Goal: Contribute content: Contribute content

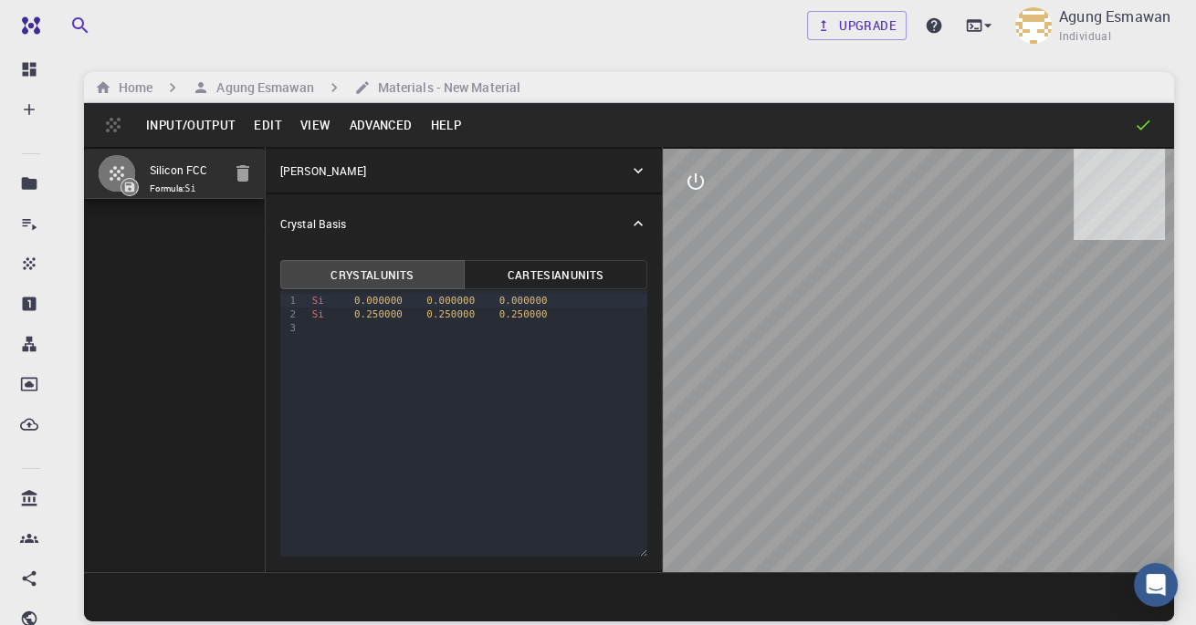
click at [267, 121] on button "Edit" at bounding box center [268, 124] width 47 height 29
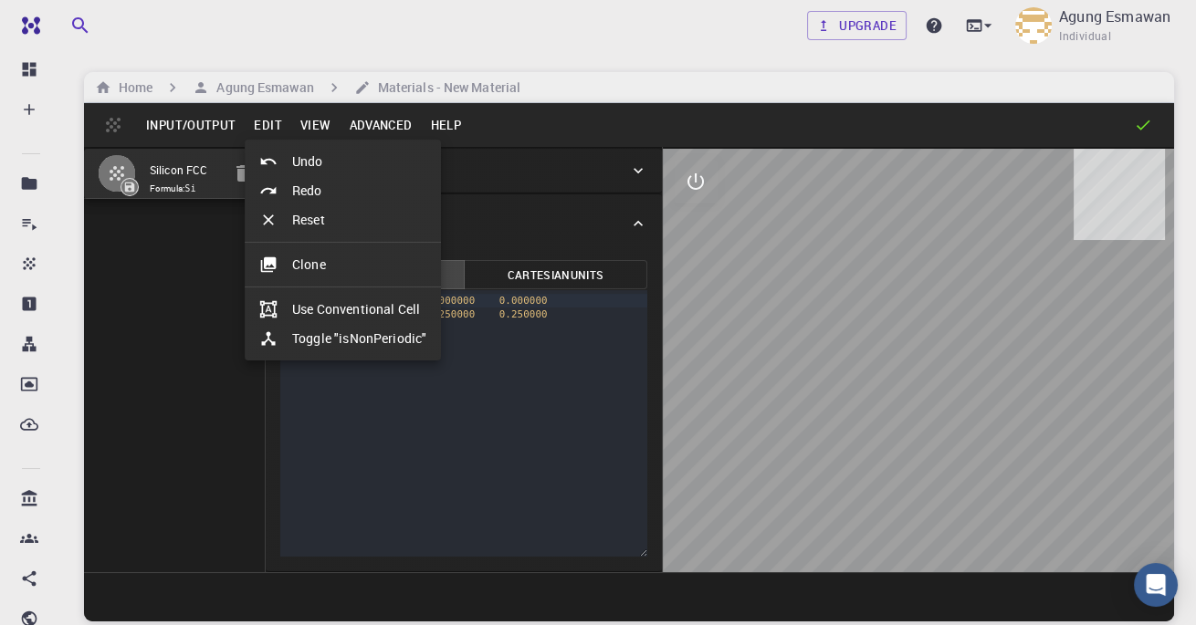
click at [377, 257] on li "Clone" at bounding box center [343, 264] width 196 height 29
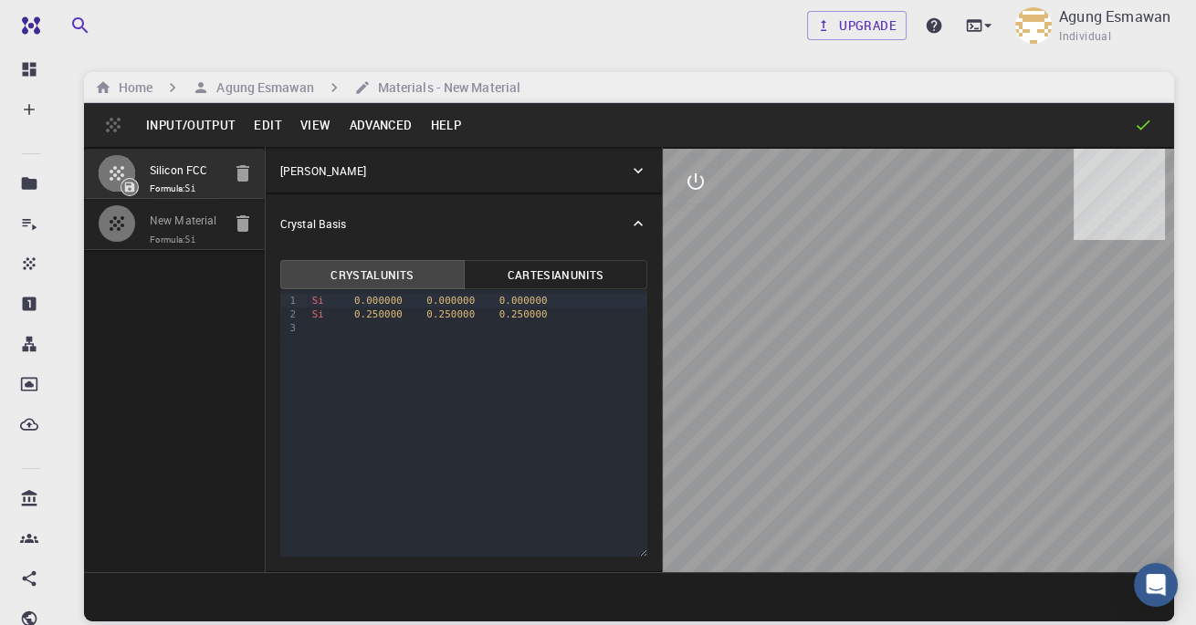
click at [161, 215] on input "New Material" at bounding box center [185, 221] width 71 height 21
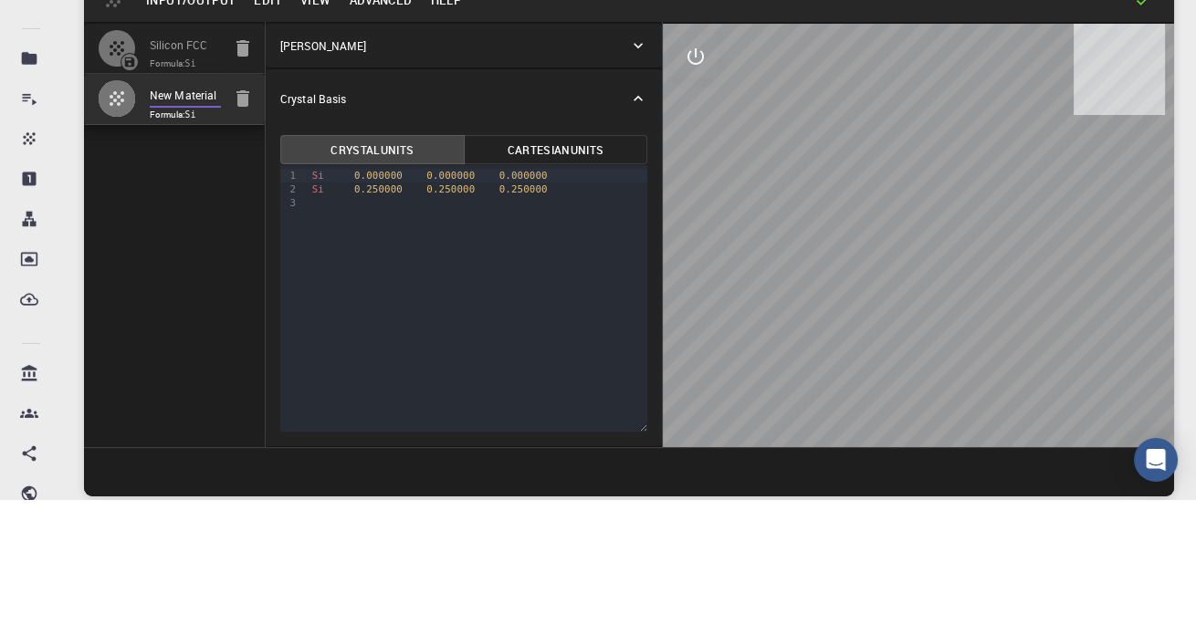
click at [215, 216] on input "New Material" at bounding box center [185, 221] width 71 height 21
type input "Ne"
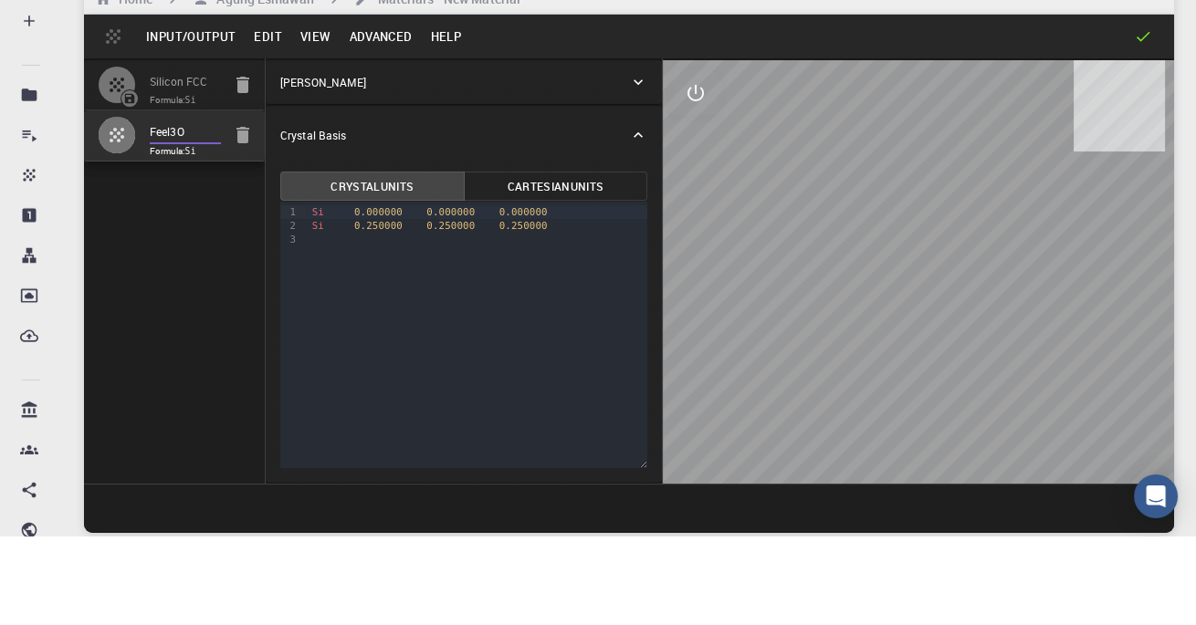
type input "Feel3O4"
click at [107, 181] on icon "button" at bounding box center [117, 174] width 22 height 22
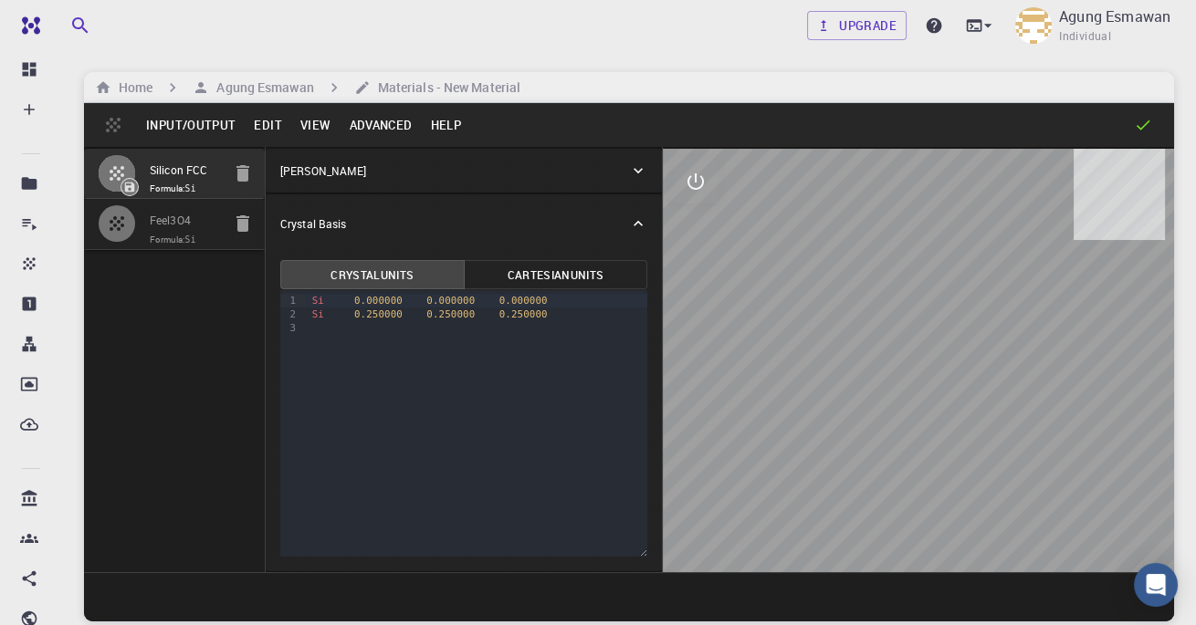
click at [168, 127] on button "Input/Output" at bounding box center [191, 124] width 108 height 29
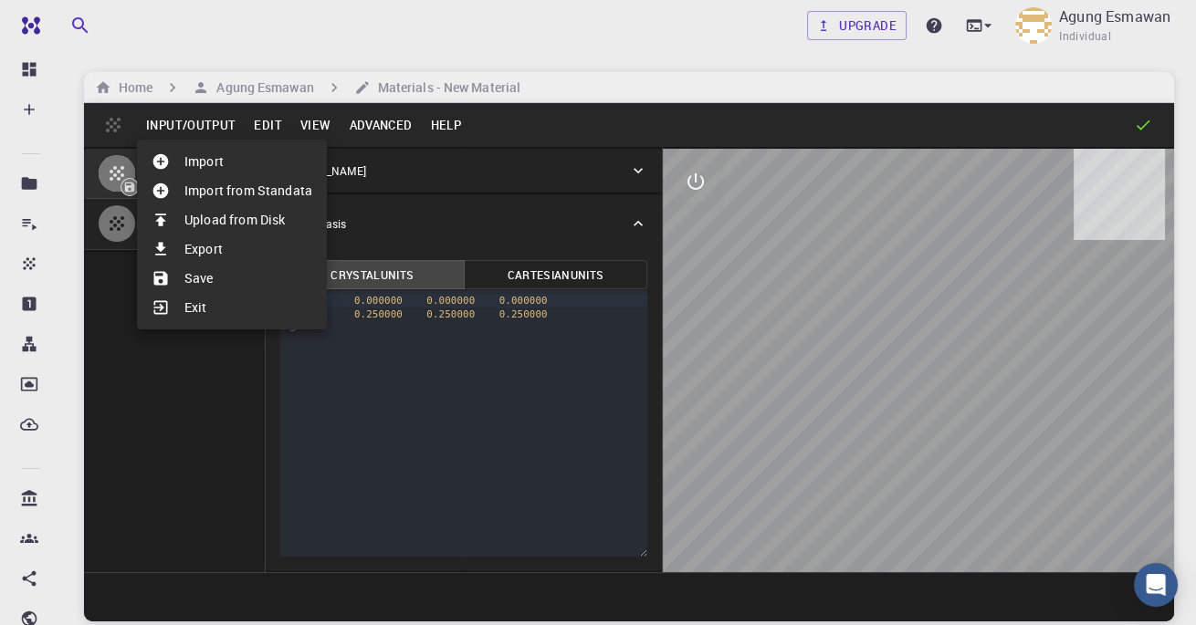
click at [113, 230] on div at bounding box center [598, 312] width 1196 height 625
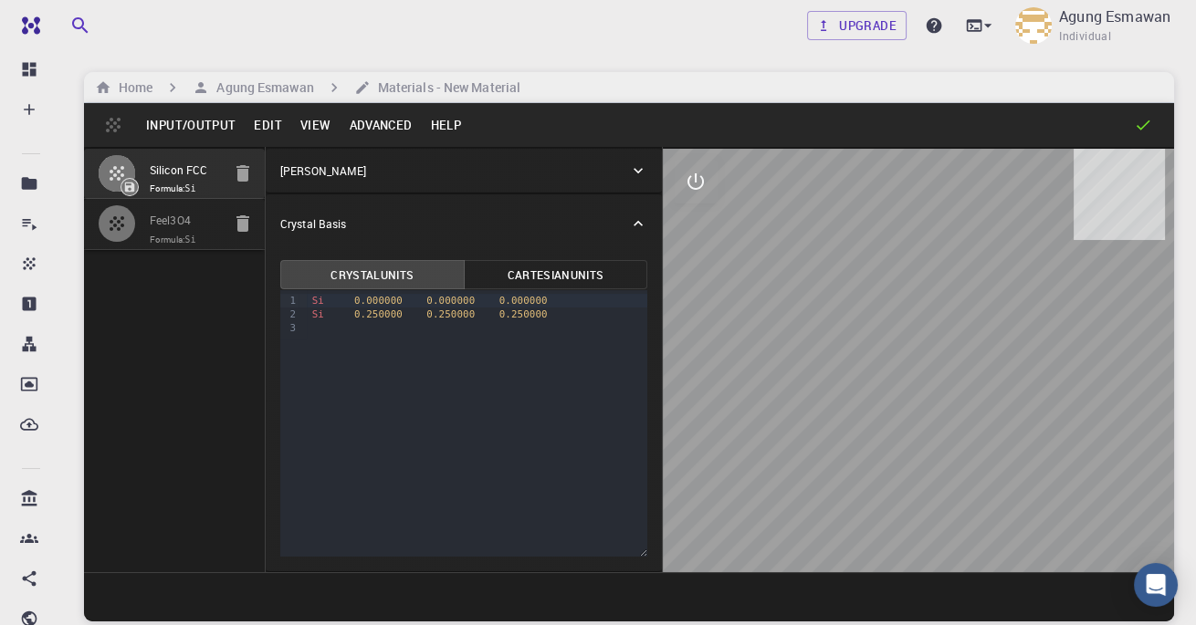
click at [164, 223] on input "Feel3O4" at bounding box center [185, 221] width 71 height 21
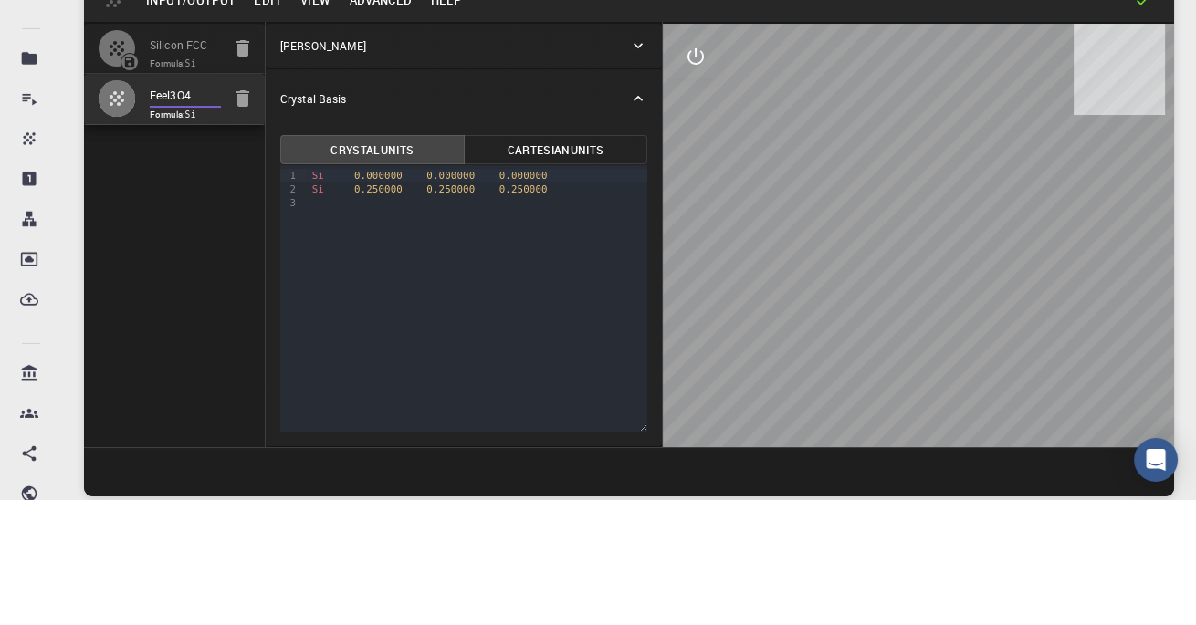
click at [163, 222] on input "Feel3O4" at bounding box center [185, 221] width 71 height 21
click at [174, 217] on input "Feel3O4" at bounding box center [185, 221] width 71 height 21
type input "Fe3O4"
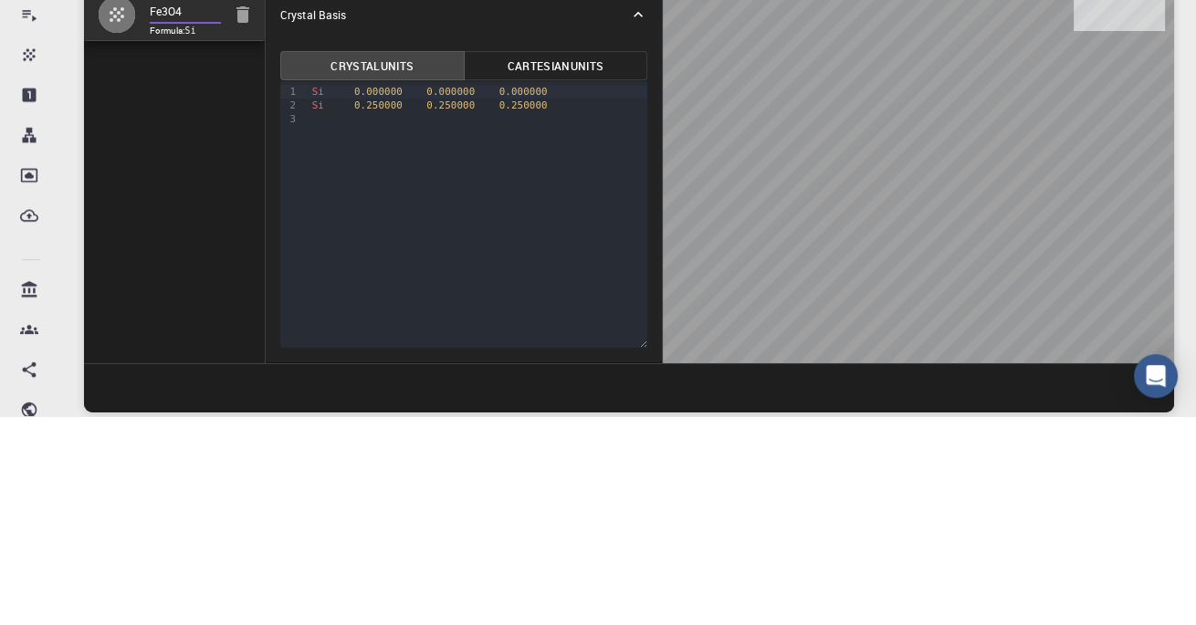
click at [316, 310] on span "Si" at bounding box center [318, 315] width 12 height 12
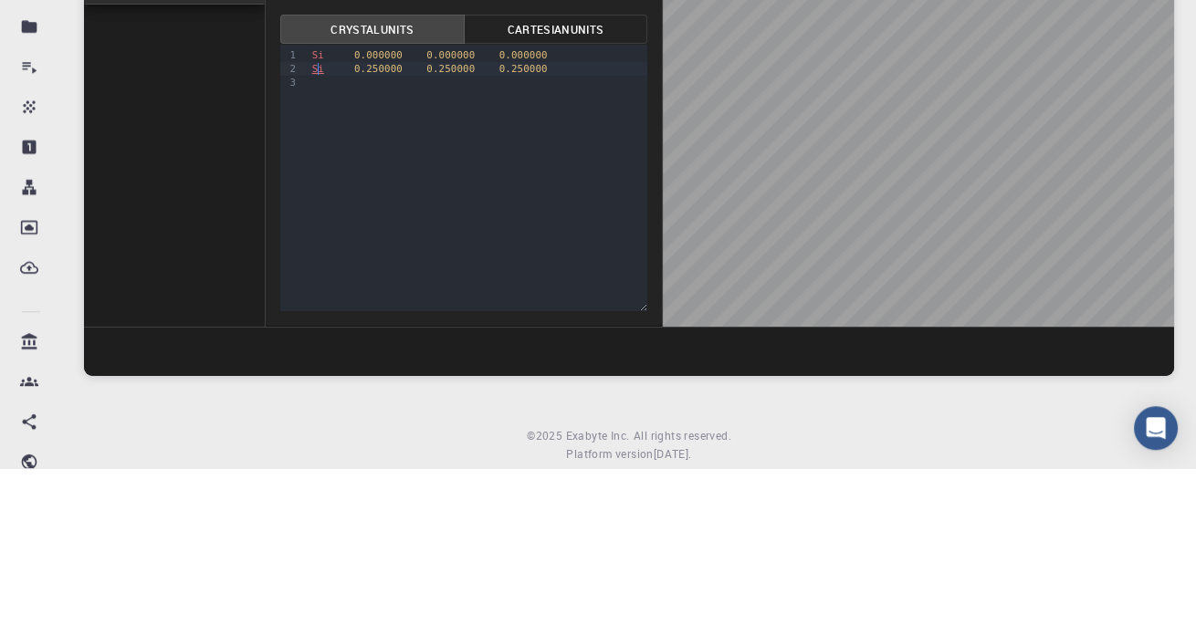
scroll to position [89, 0]
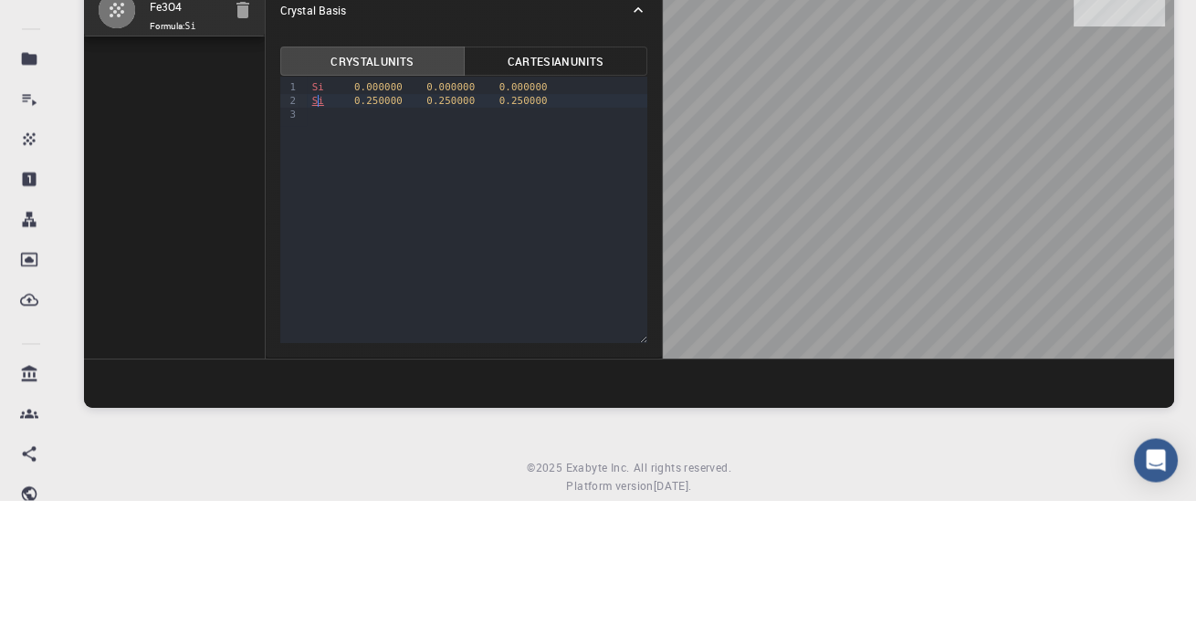
click at [332, 207] on div "Si 0.000000 0.000000 0.000000" at bounding box center [477, 212] width 341 height 14
click at [323, 208] on span "Si" at bounding box center [318, 212] width 12 height 12
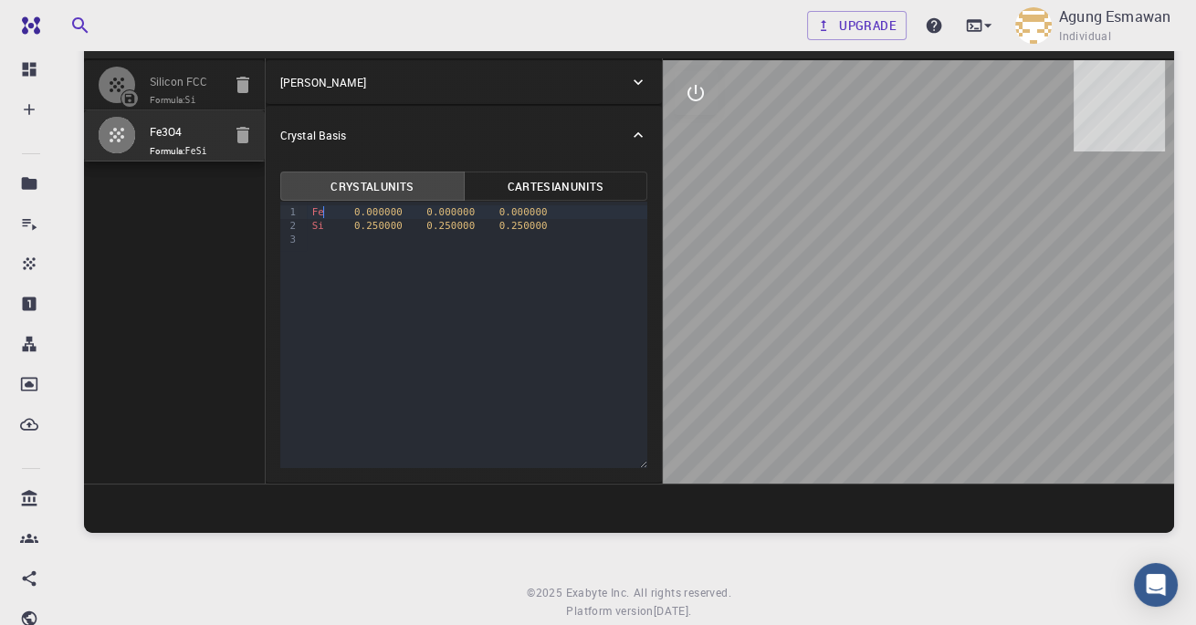
click at [318, 224] on span "Si" at bounding box center [318, 226] width 12 height 12
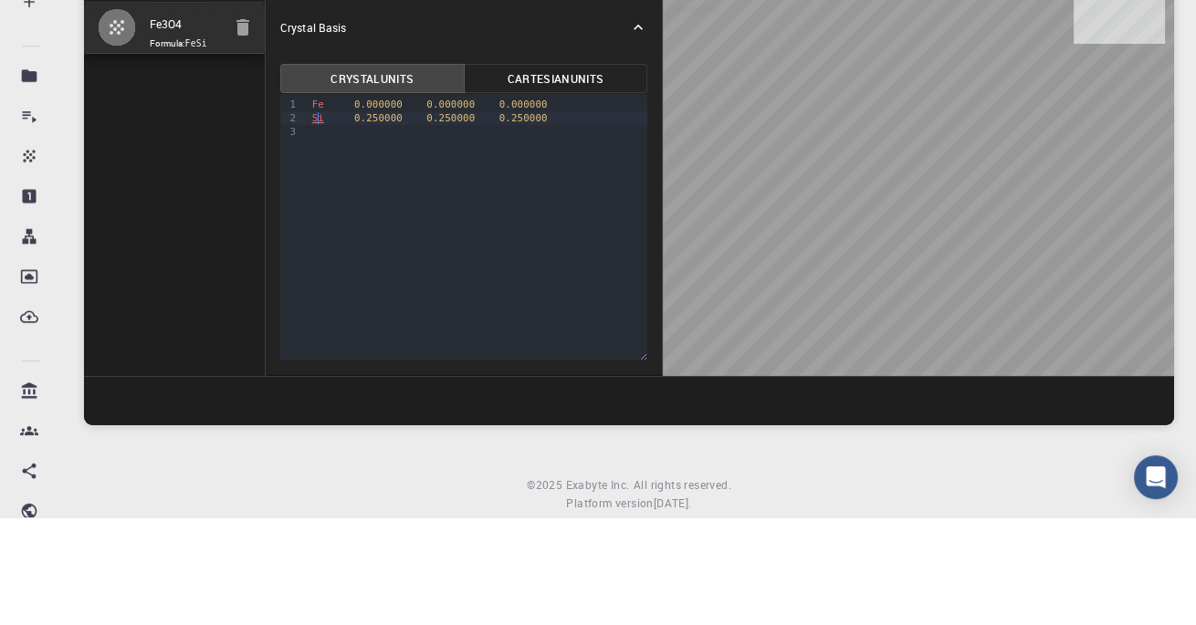
click at [321, 226] on span "Si" at bounding box center [318, 226] width 12 height 12
click at [369, 222] on span "0.250000" at bounding box center [378, 226] width 48 height 12
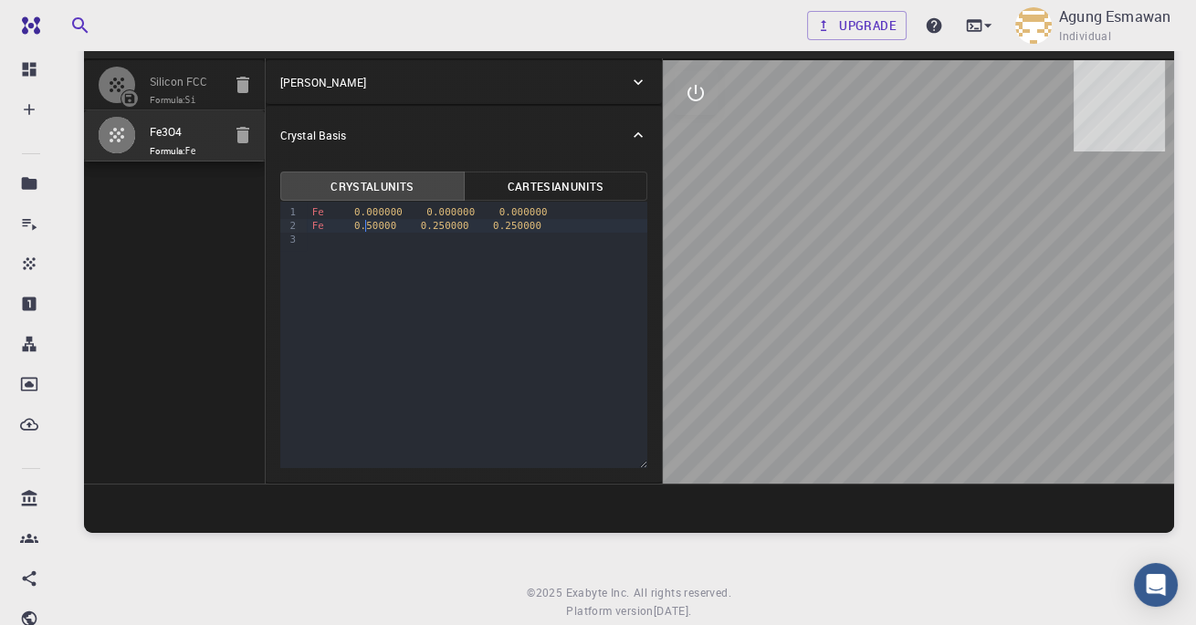
click at [382, 221] on span "0.50000" at bounding box center [375, 226] width 42 height 12
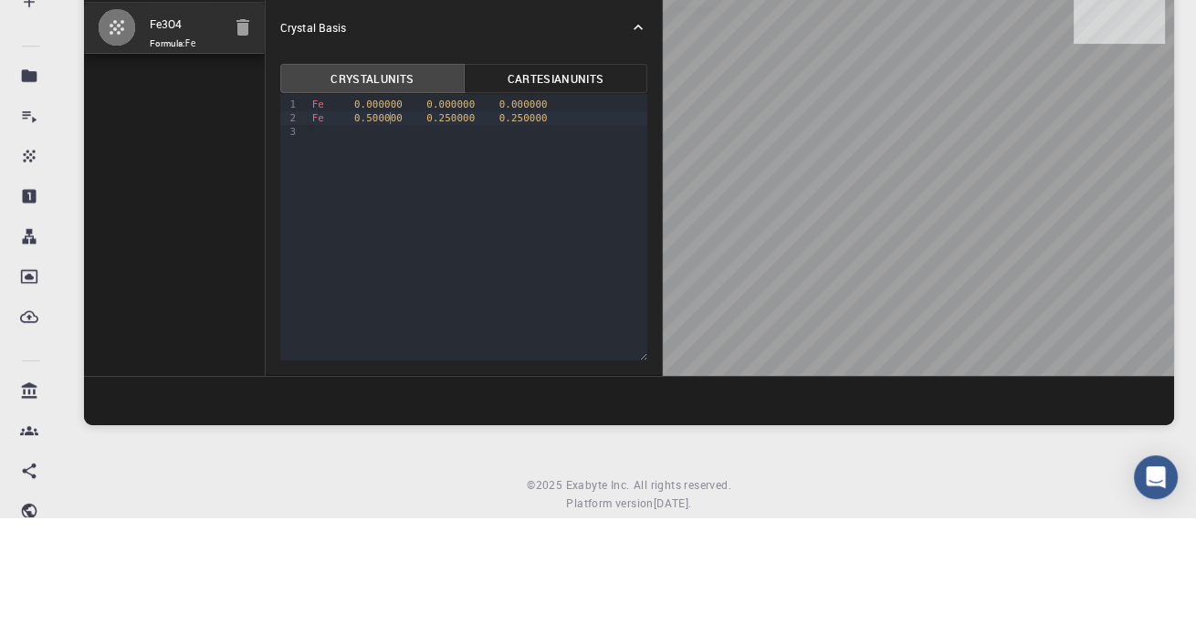
click at [443, 222] on span "0.250000" at bounding box center [450, 226] width 48 height 12
click at [449, 225] on span "0.50000" at bounding box center [447, 226] width 42 height 12
click at [512, 224] on span "0.250000" at bounding box center [523, 226] width 48 height 12
click at [518, 224] on span "0.250000" at bounding box center [523, 226] width 48 height 12
click at [539, 227] on span "0.50000" at bounding box center [520, 226] width 42 height 12
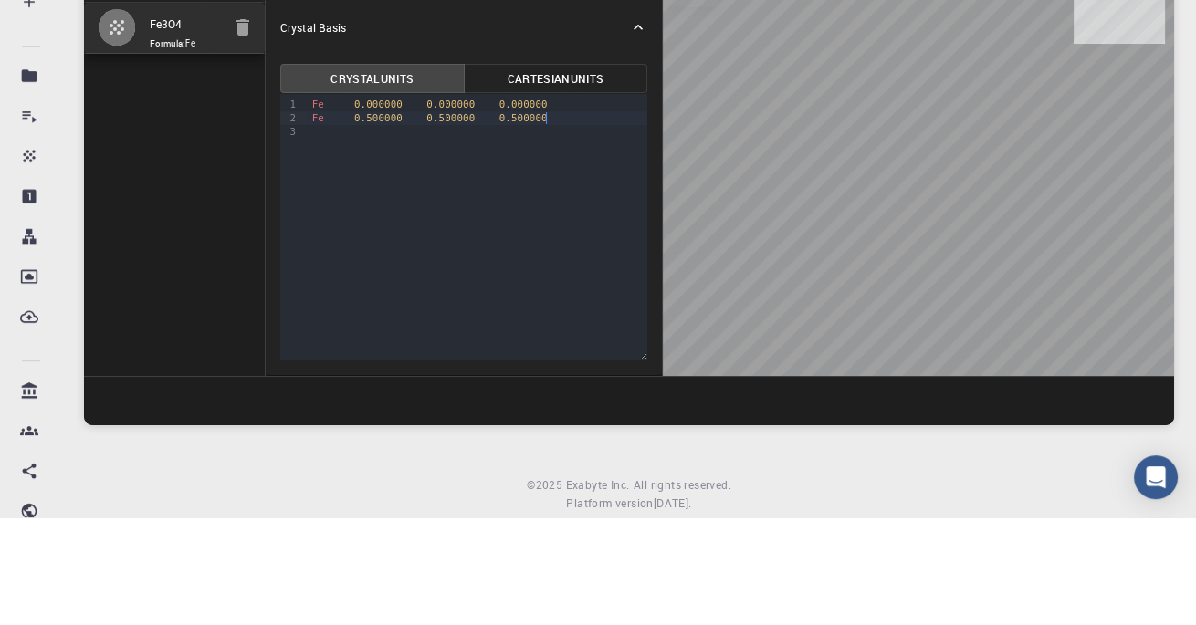
click at [318, 247] on div "Fe 0.000000 0.000000 0.000000 Fe 0.500000 0.500000 0.500000" at bounding box center [477, 226] width 341 height 48
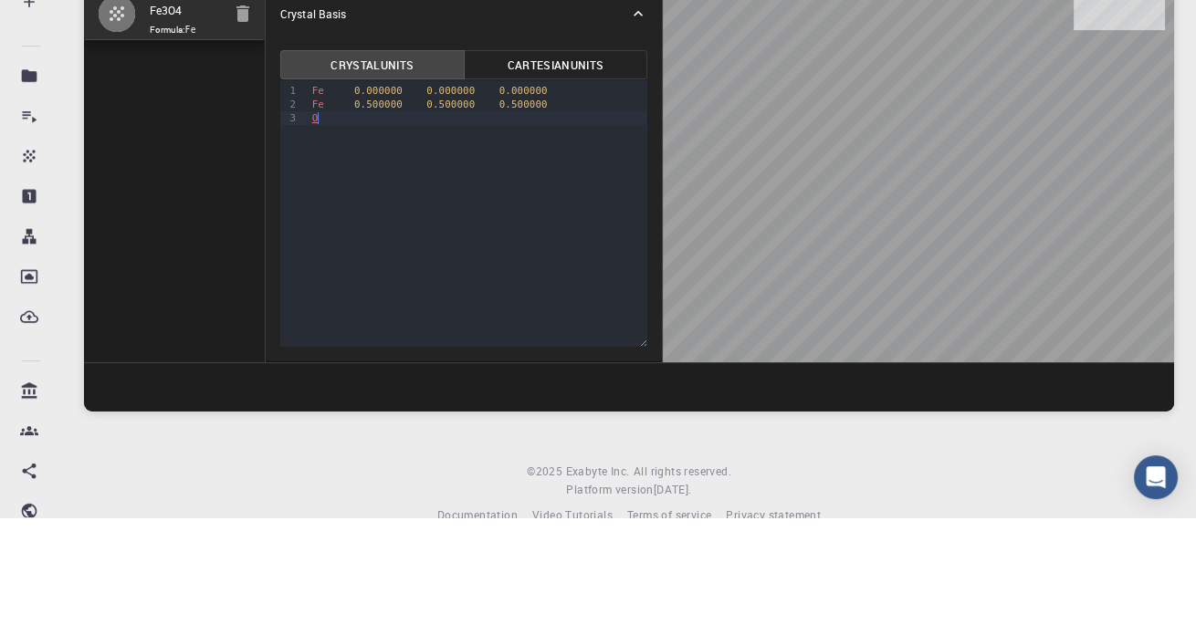
click at [368, 223] on div "O" at bounding box center [477, 226] width 341 height 14
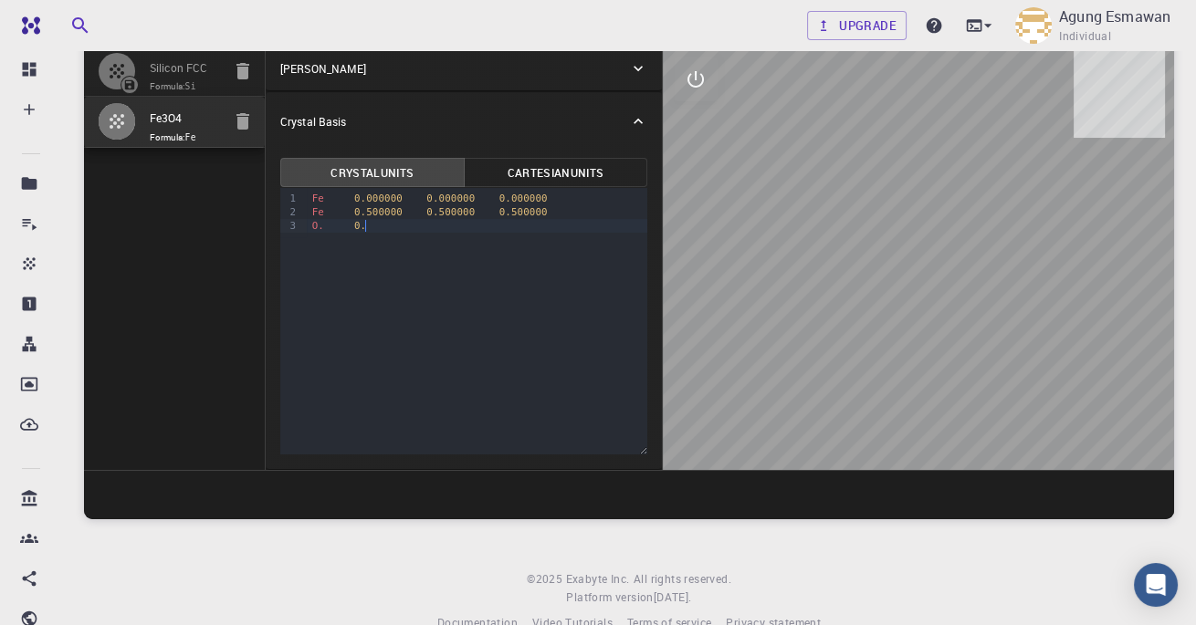
click at [377, 226] on div "O. 0." at bounding box center [477, 226] width 341 height 14
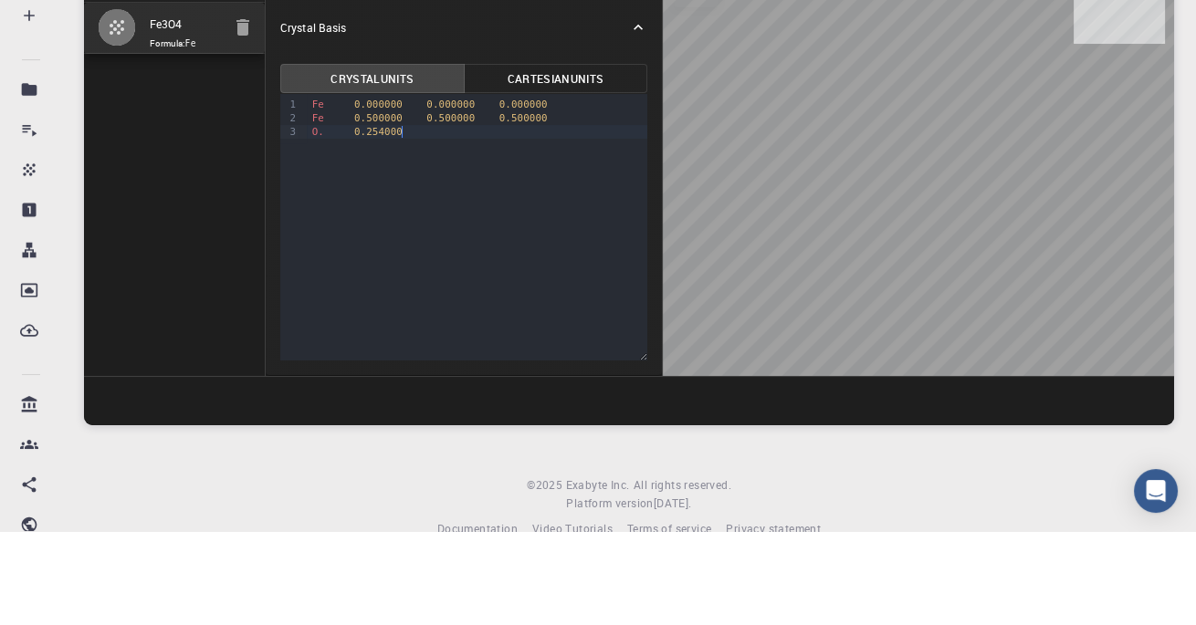
click at [437, 226] on div "O. 0.254000" at bounding box center [477, 226] width 341 height 14
click at [539, 236] on div "Fe 0.000000 0.000000 0.000000 Fe 0.500000 0.500000 0.500000 O. 0.254000 0.254000" at bounding box center [477, 212] width 341 height 48
click at [485, 227] on div "O. 0.254000 0.254000." at bounding box center [477, 226] width 341 height 14
click at [527, 228] on div "O. 0.254000 0.254000." at bounding box center [477, 226] width 341 height 14
click at [473, 215] on span "0.500000" at bounding box center [450, 212] width 48 height 12
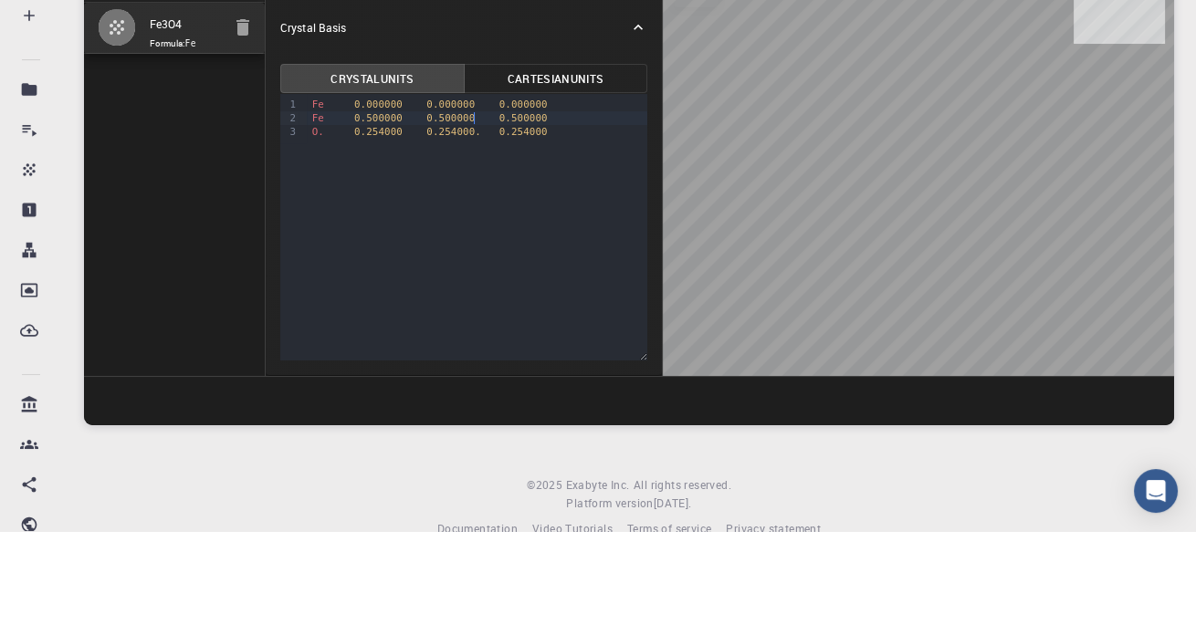
click at [499, 232] on div "Fe 0.000000 0.000000 0.000000 Fe 0.500000 0.500000 0.500000 O. 0.254000 0.25400…" at bounding box center [477, 212] width 341 height 48
click at [480, 228] on div "O. 0.254000 0.254000. 0.254000" at bounding box center [477, 226] width 341 height 14
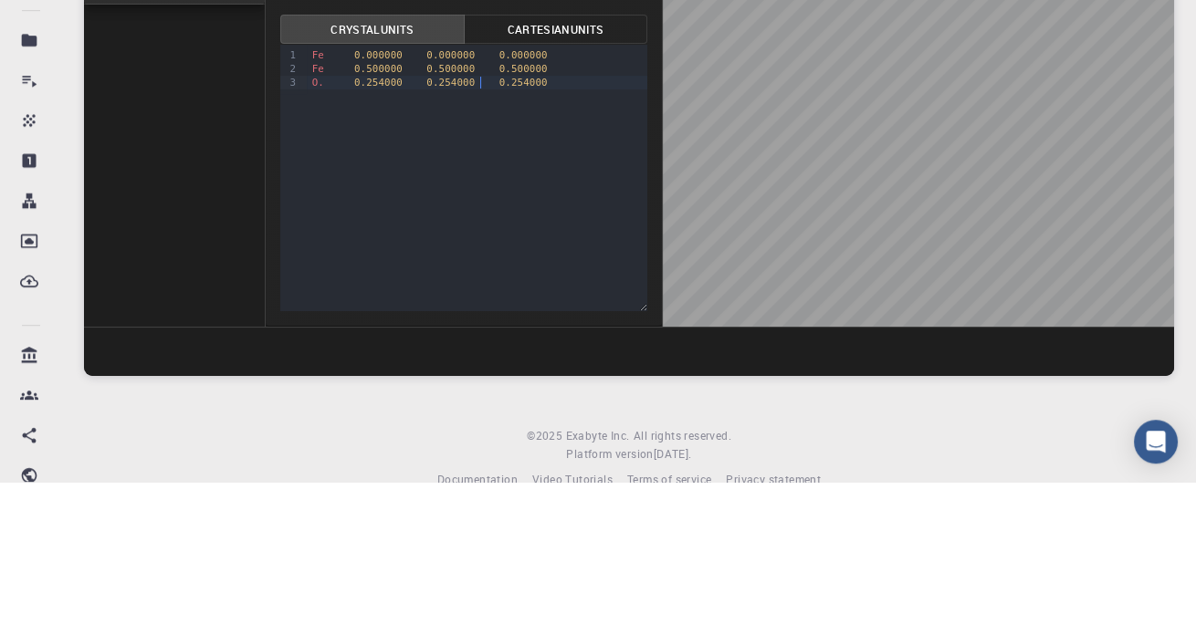
click at [570, 319] on div "9 1 2 3 › Fe 0.000000 0.000000 0.000000 Fe 0.500000 0.500000 0.500000 O. 0.2540…" at bounding box center [463, 321] width 367 height 267
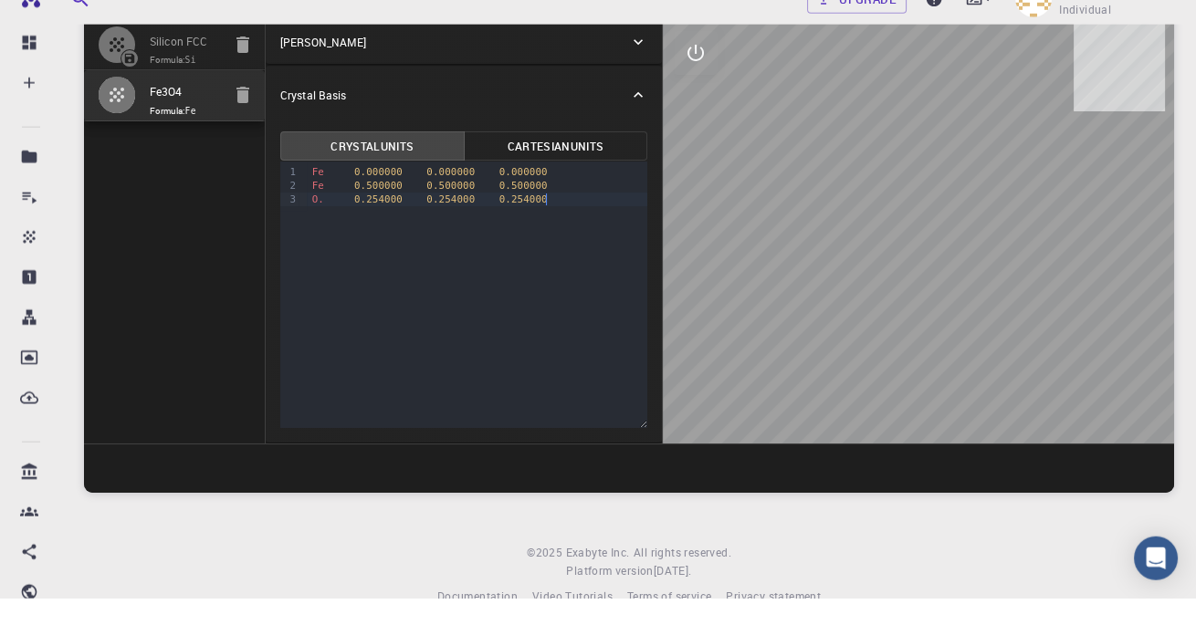
click at [640, 68] on icon at bounding box center [638, 68] width 9 height 5
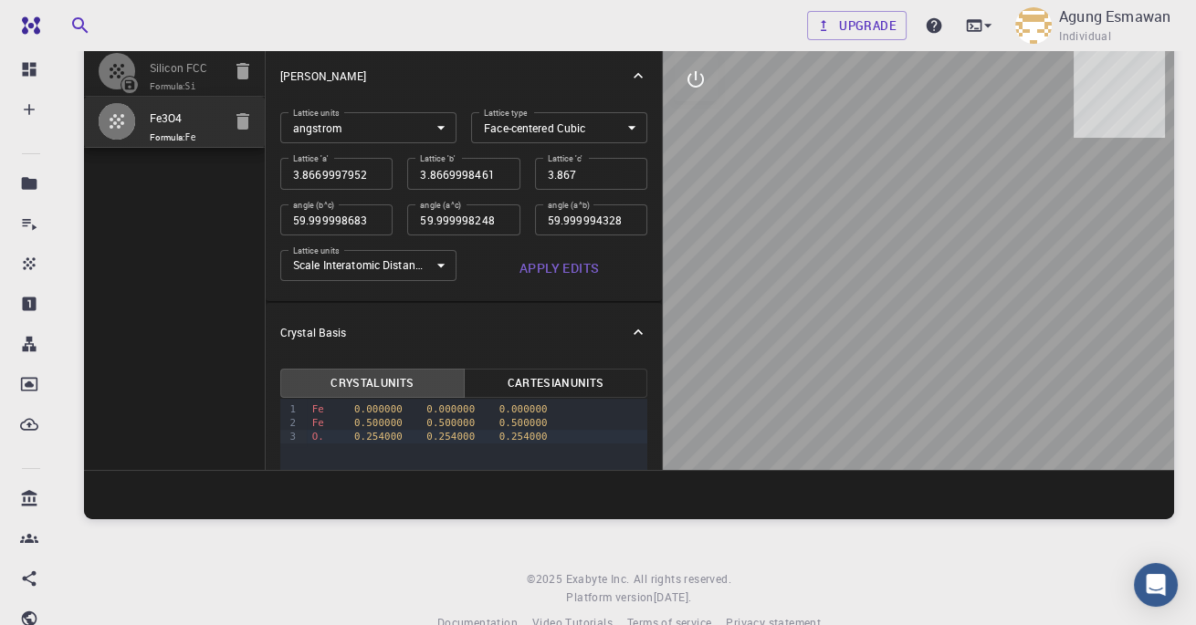
click at [318, 219] on input "59.9999986836772" at bounding box center [336, 220] width 112 height 31
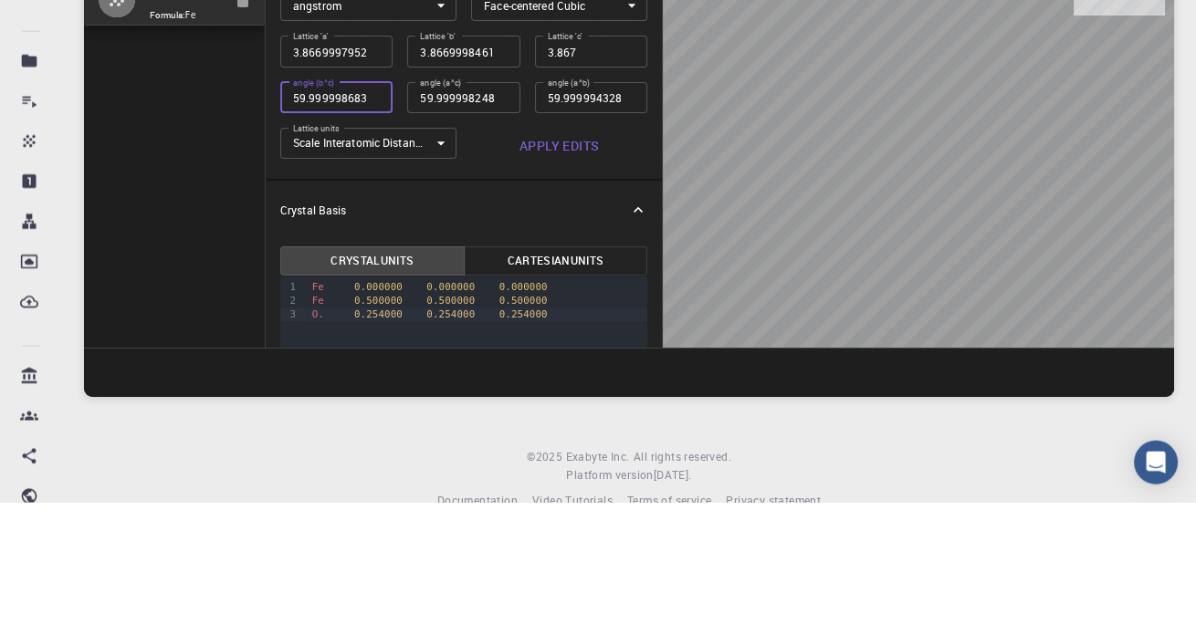
type input "60"
type input "3.866999795"
type input "60"
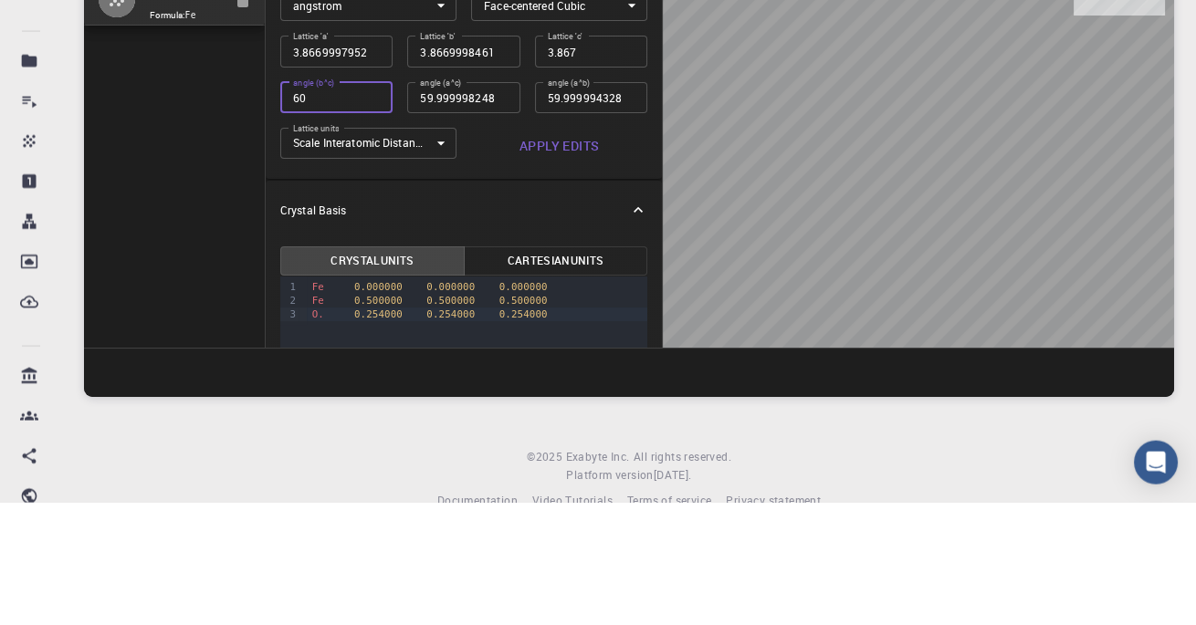
type input "60"
type input "2.734381778"
type input "60"
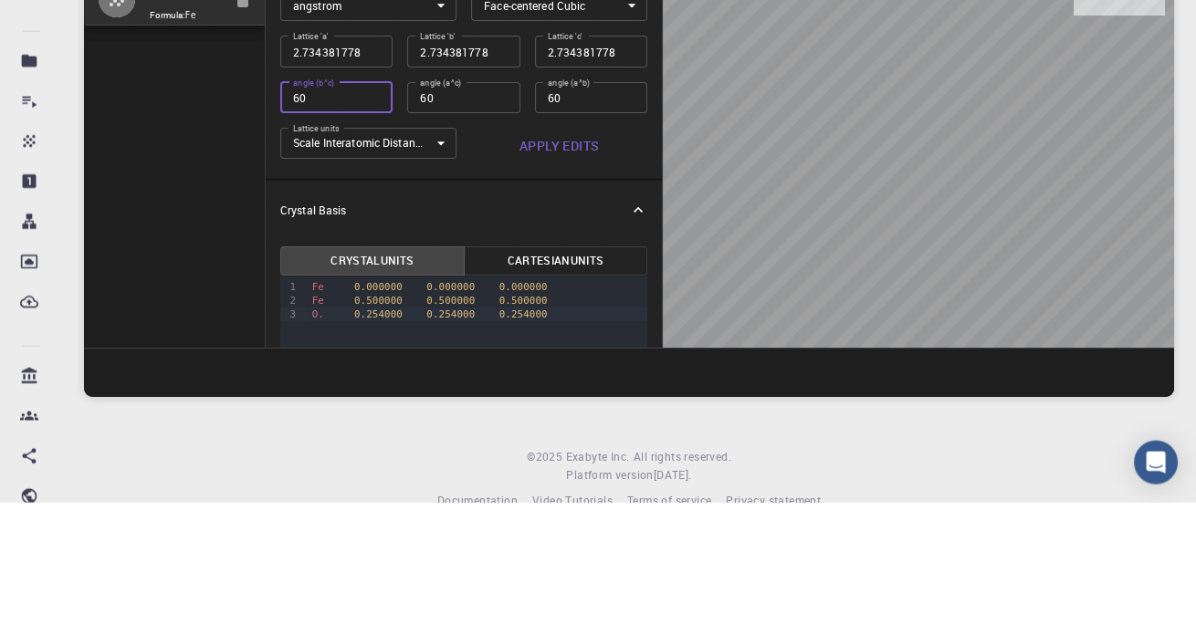
type input "1.933499898"
type input "60"
type input "1.367190889"
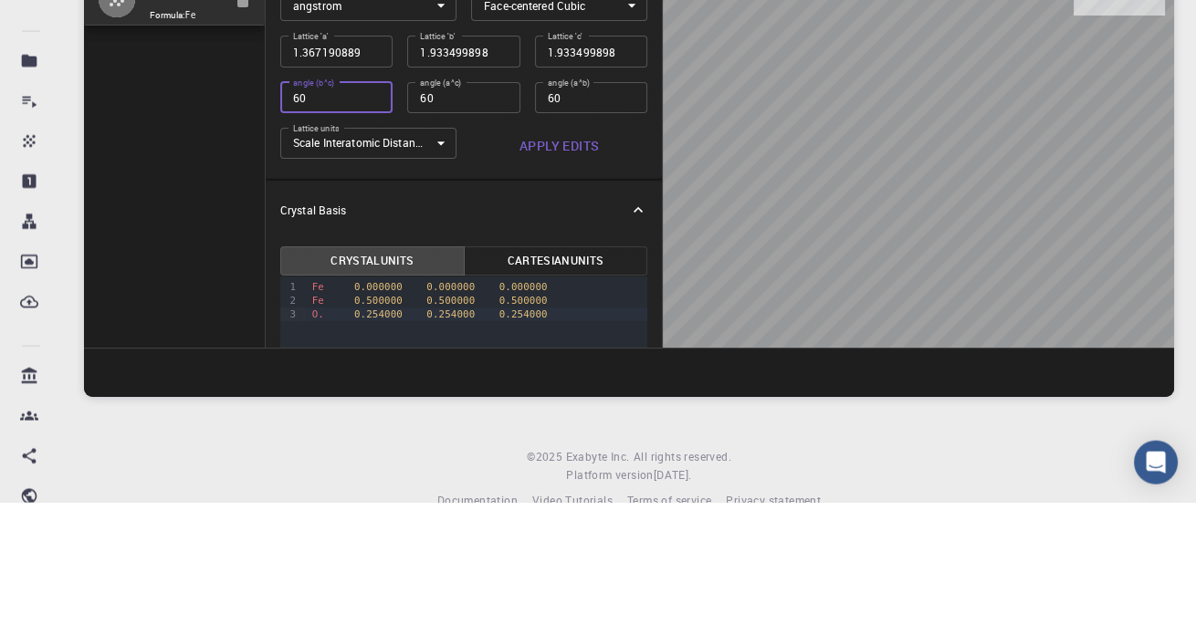
type input "1.367190889"
type input "60"
type input "0.966749949"
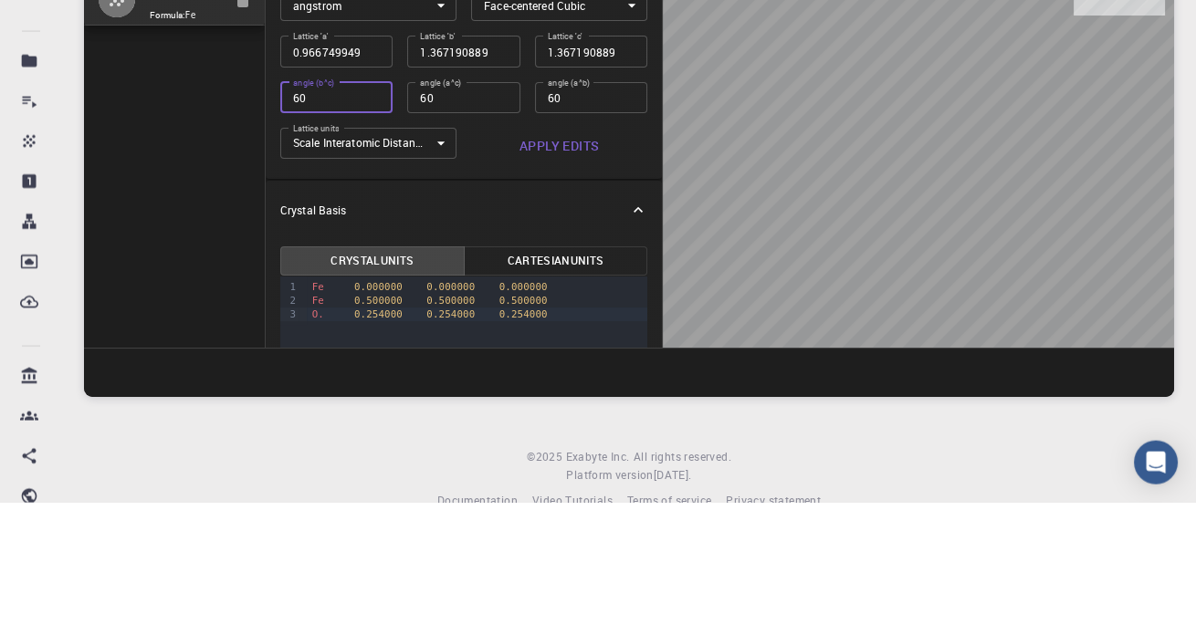
type input "0.966749949"
type input "60"
click at [318, 217] on input "60" at bounding box center [336, 220] width 112 height 31
type input "0.683595445"
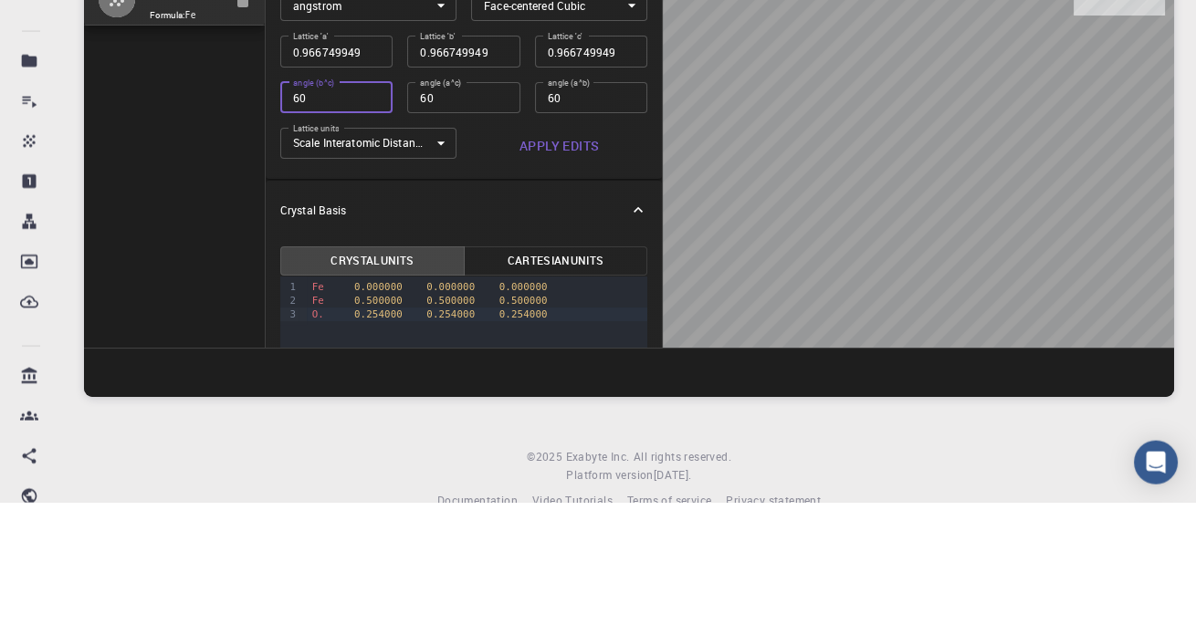
type input "0.683595445"
type input "60"
type input "0.483374974"
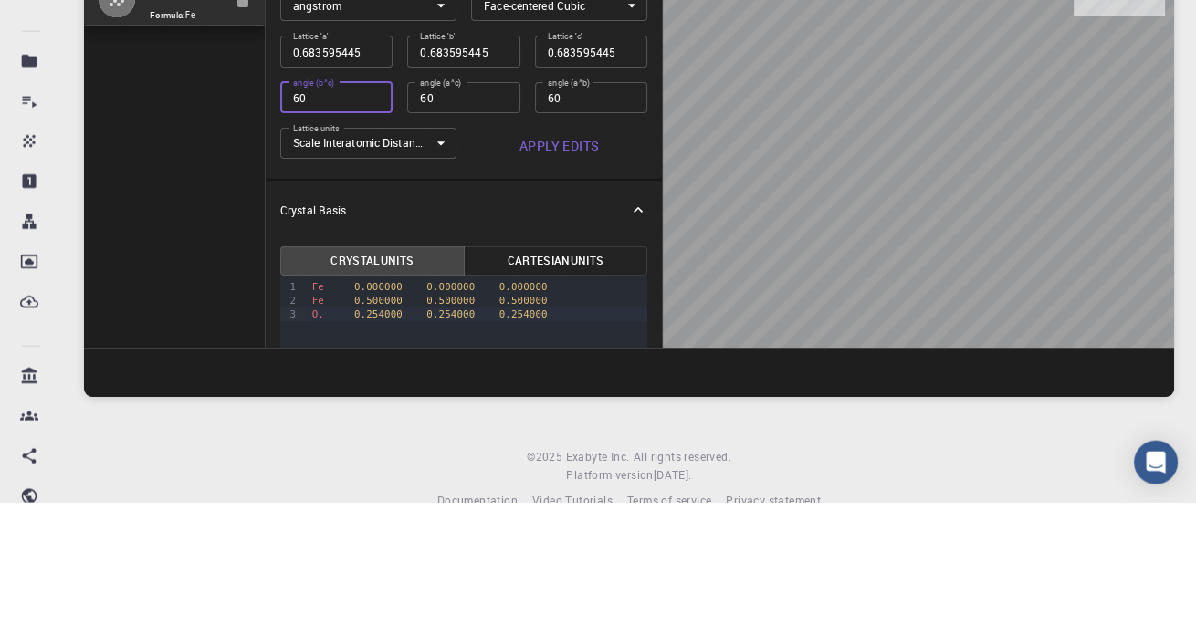
type input "60"
type input "0.341797722"
type input "60"
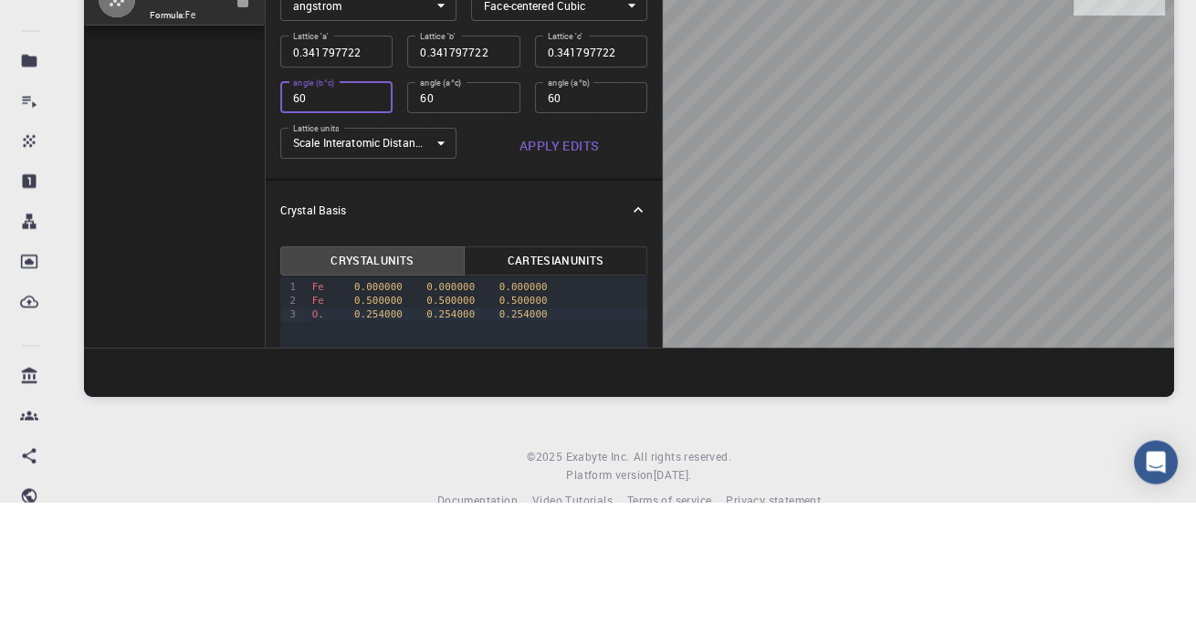
type input "0.241687487"
type input "60"
click at [505, 218] on input "60" at bounding box center [463, 220] width 112 height 31
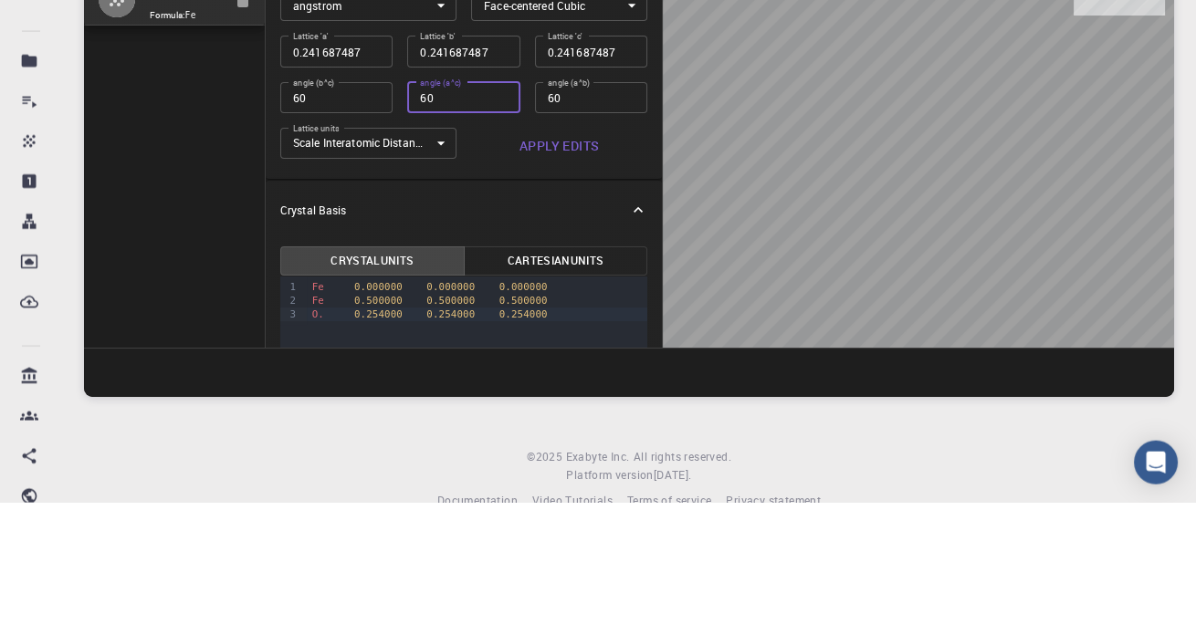
type input "0.170898861"
type input "60"
type input "0.120843744"
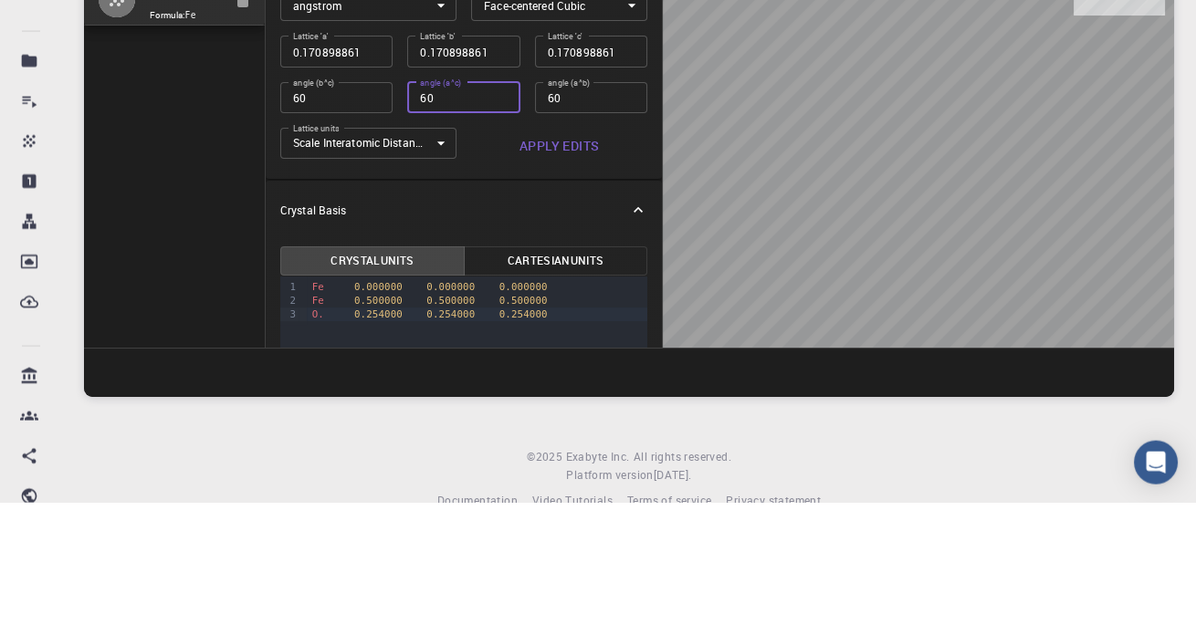
type input "0.120843744"
type input "60"
type input "0.085449431"
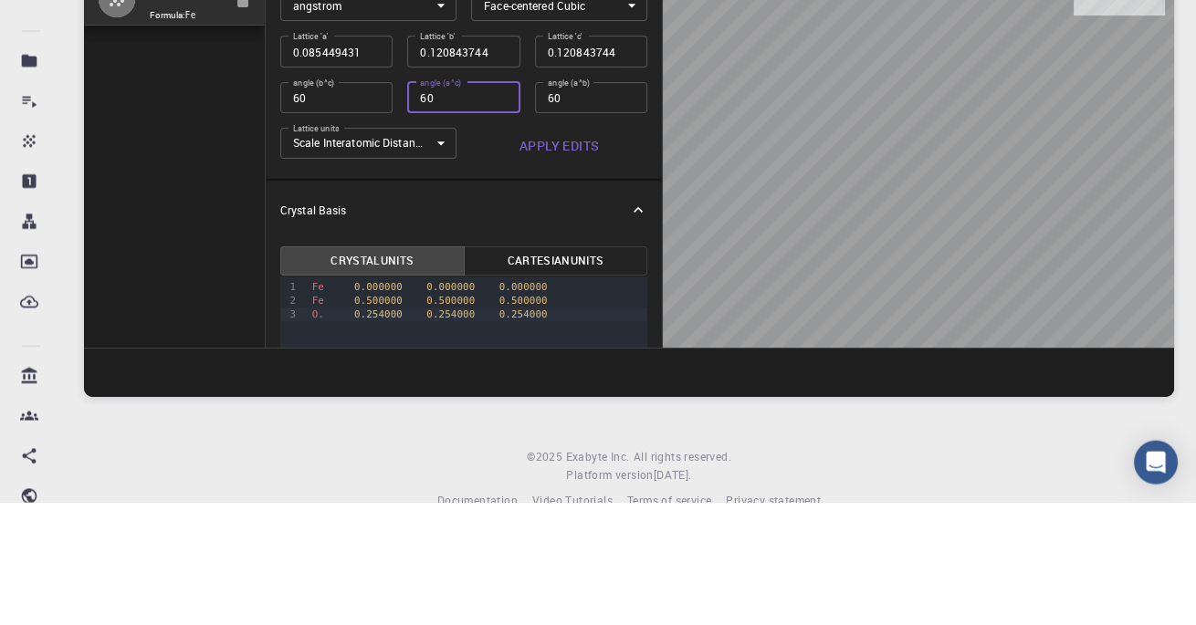
type input "0.085449431"
type input "60"
type input "0.060421872"
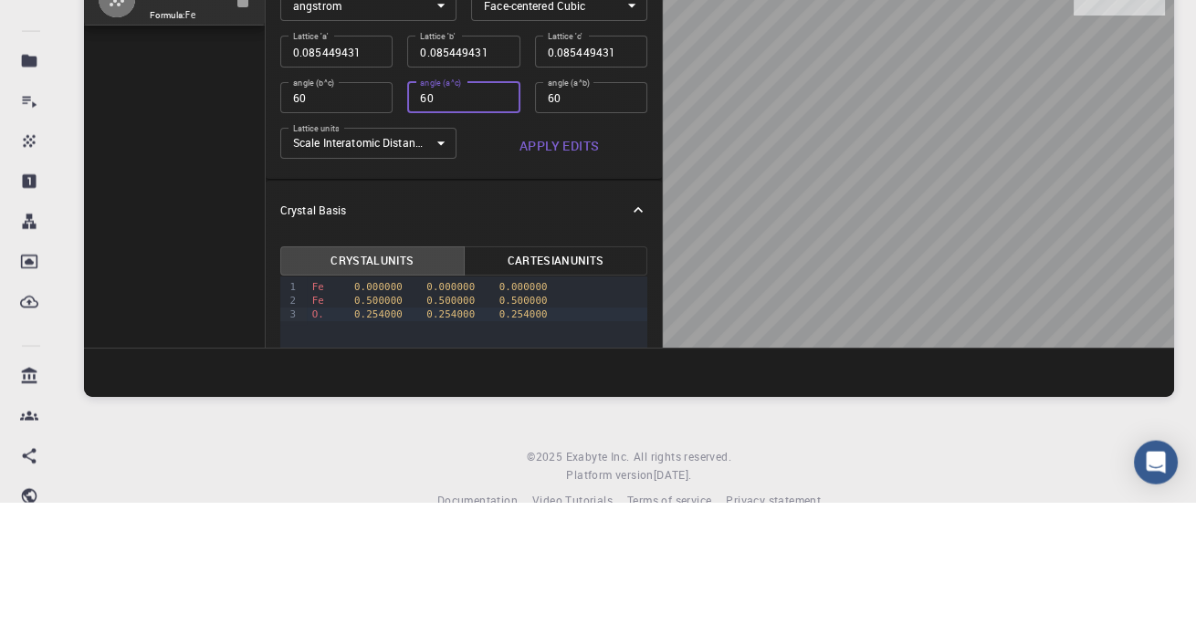
type input "60"
click at [594, 212] on input "60" at bounding box center [591, 220] width 112 height 31
type input "0.042724715"
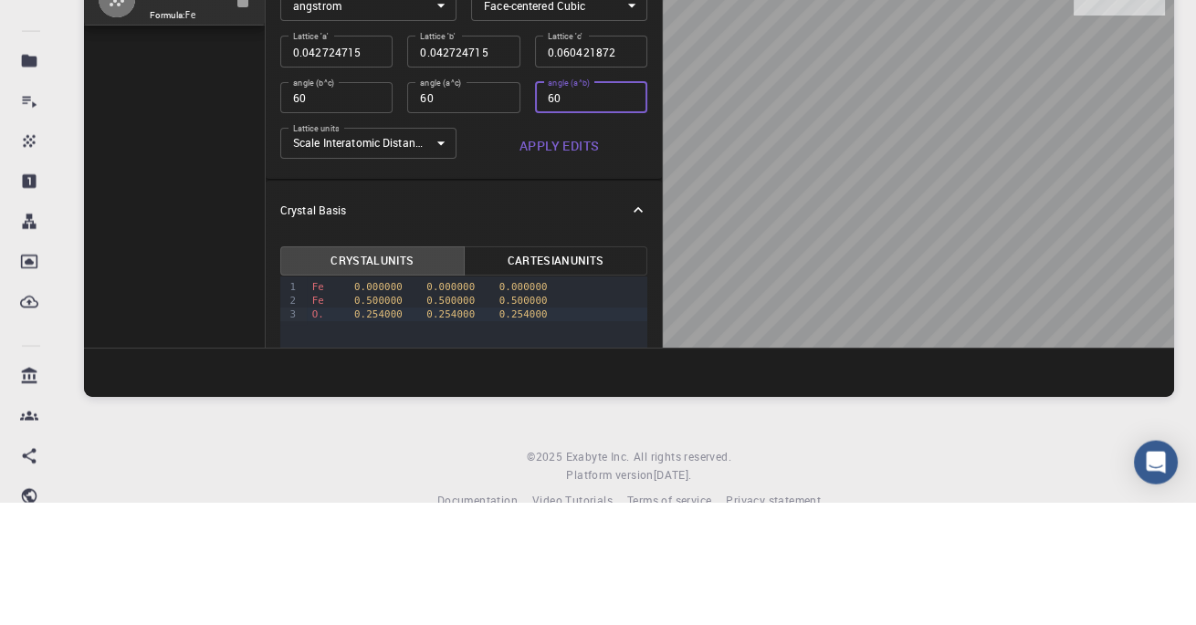
type input "60"
type input "0.030210936"
type input "60"
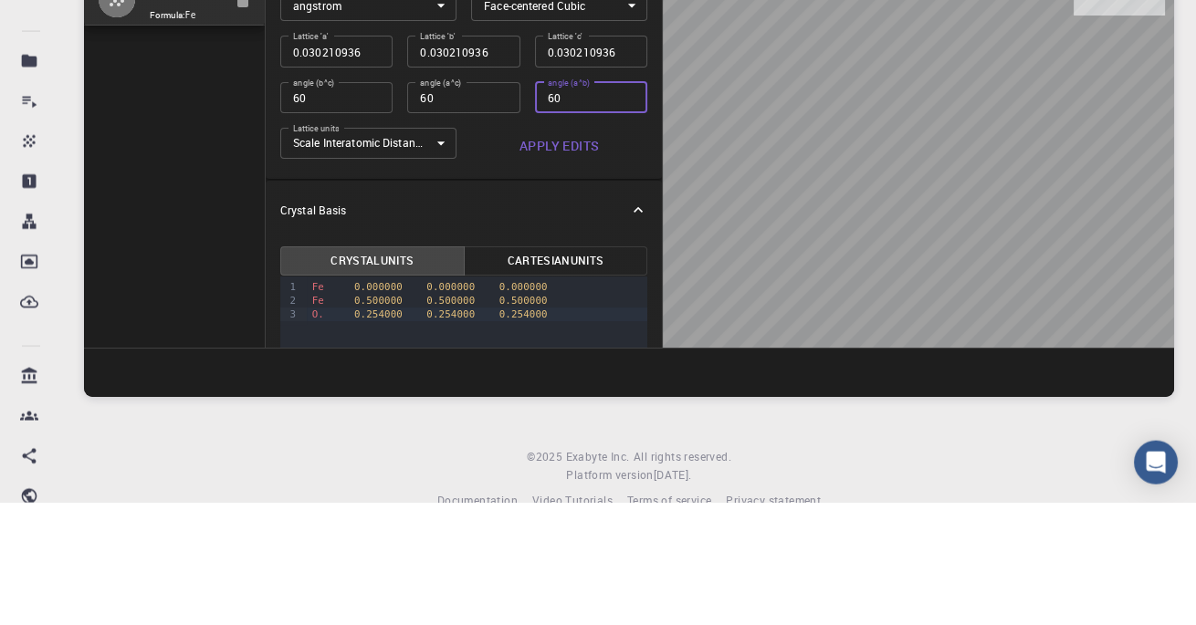
type input "0.021362358"
type input "60"
type input "0.015105468"
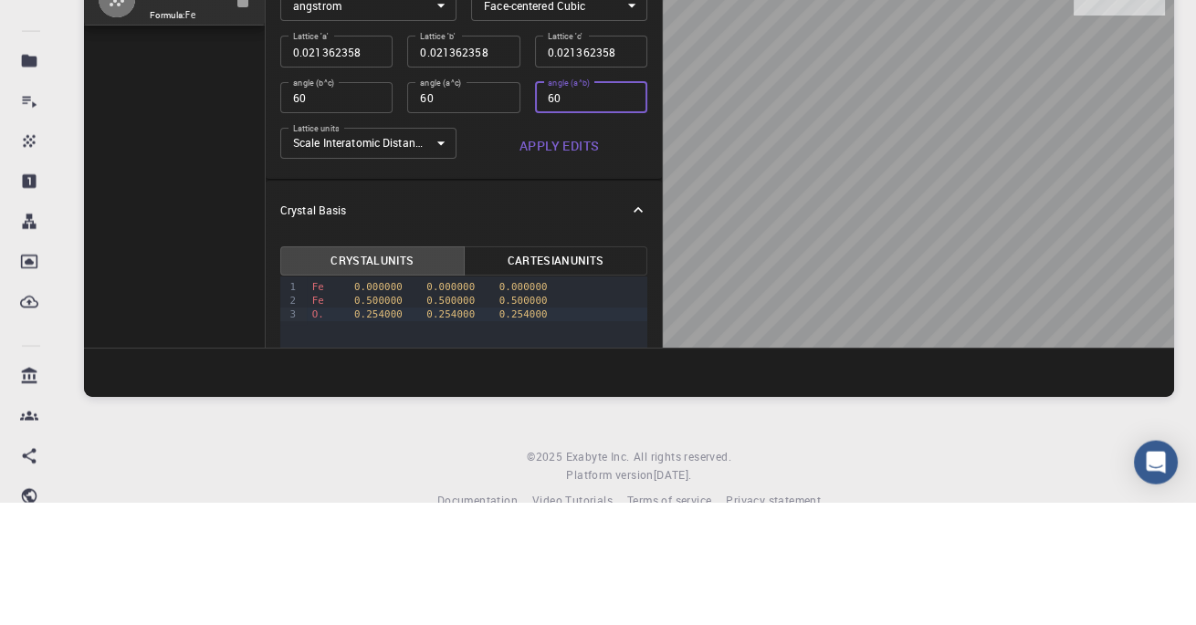
type input "0.015105468"
type input "60"
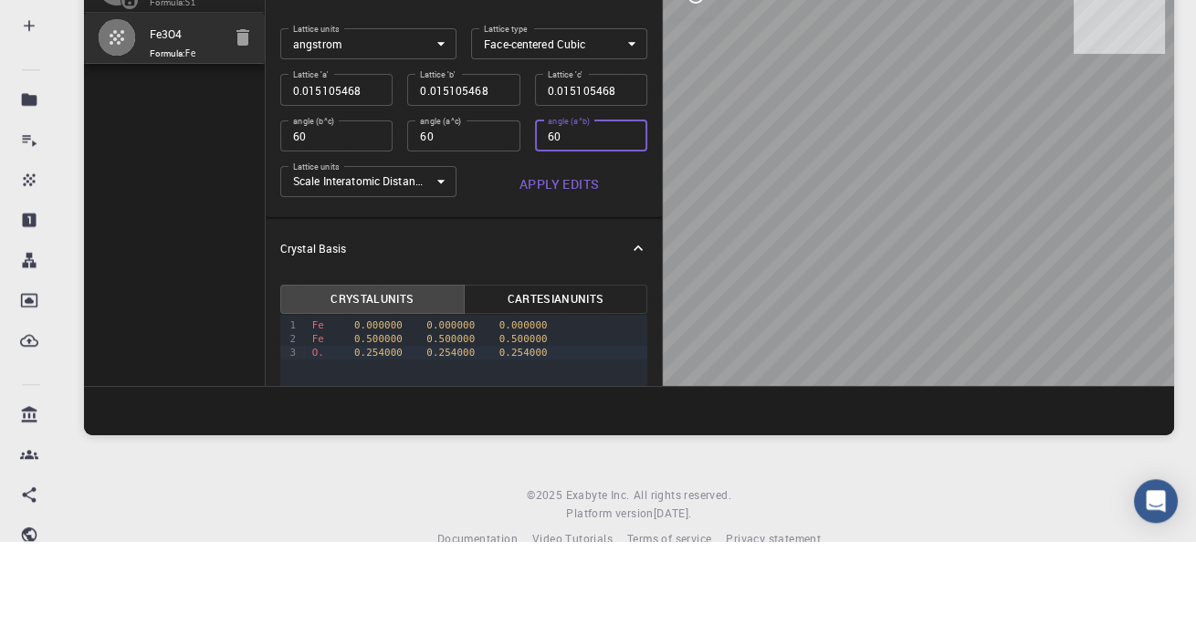
click at [613, 125] on body "Free Dashboard Create New Job New Material Create Material Upload File Import f…" at bounding box center [598, 280] width 1196 height 764
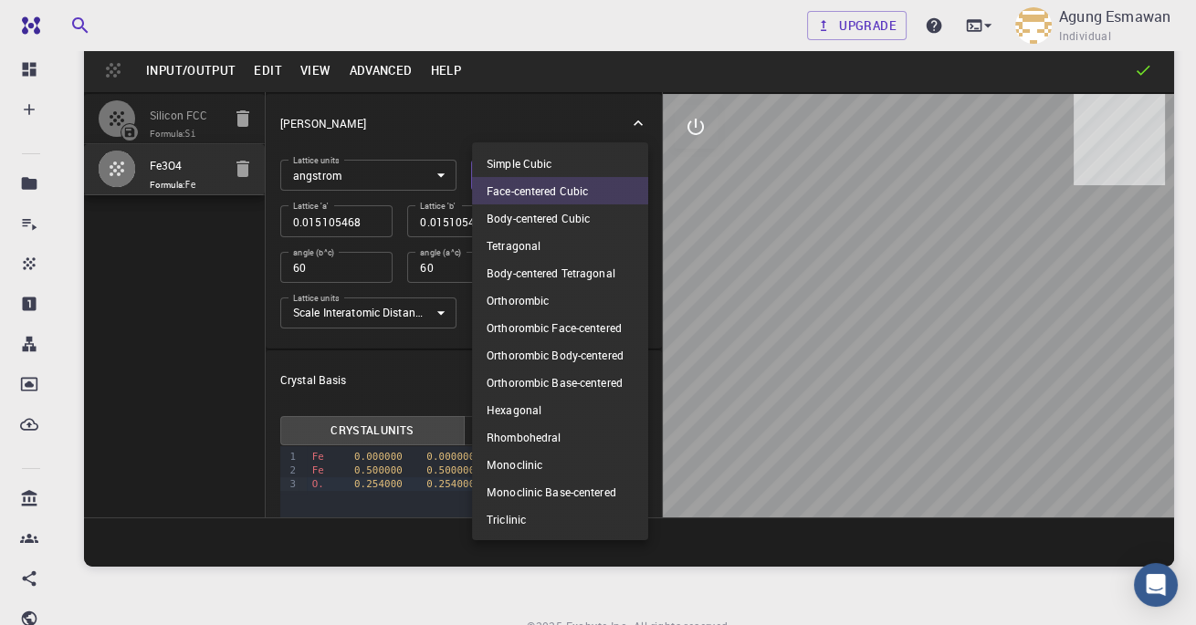
scroll to position [61, 0]
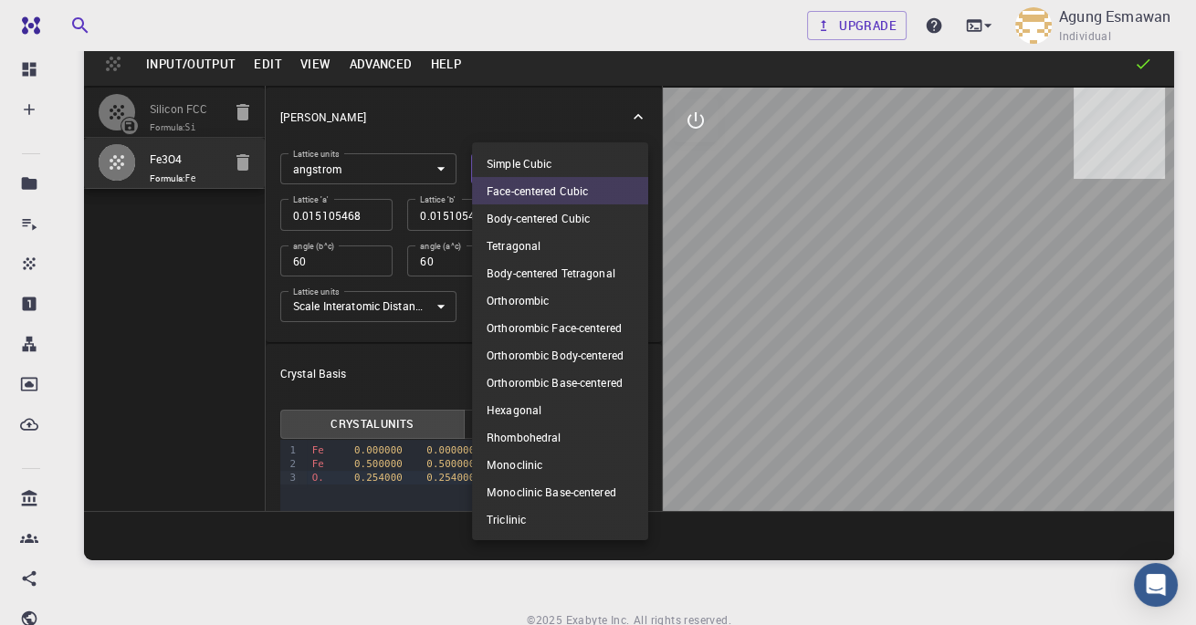
click at [318, 478] on div at bounding box center [598, 312] width 1196 height 625
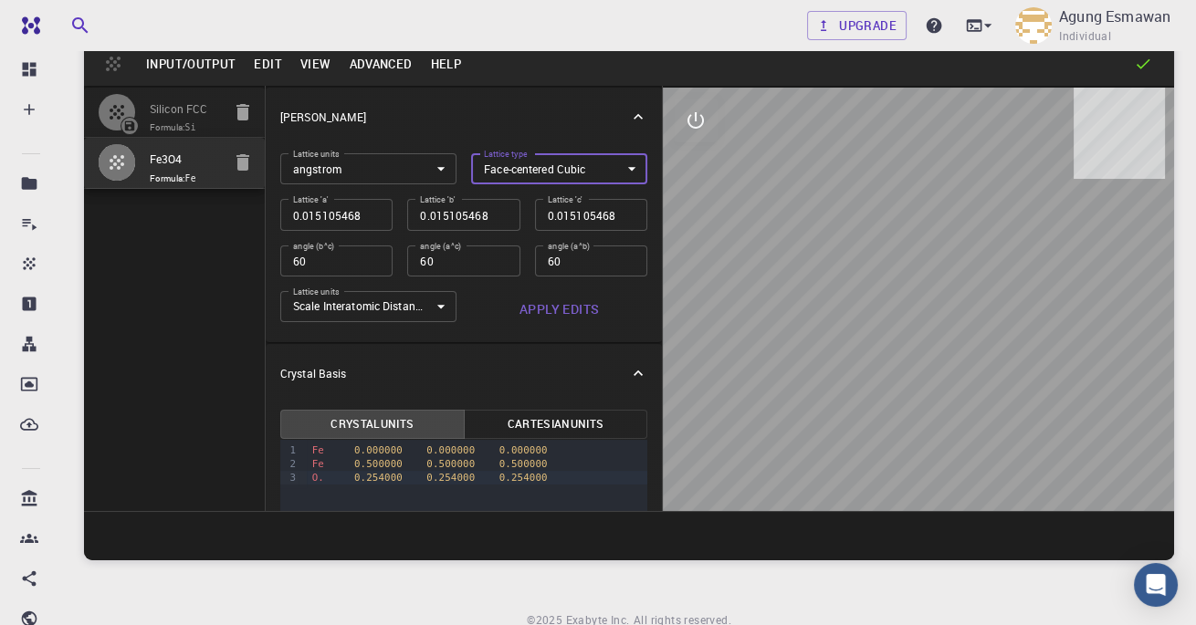
click at [323, 479] on span "O." at bounding box center [318, 478] width 12 height 12
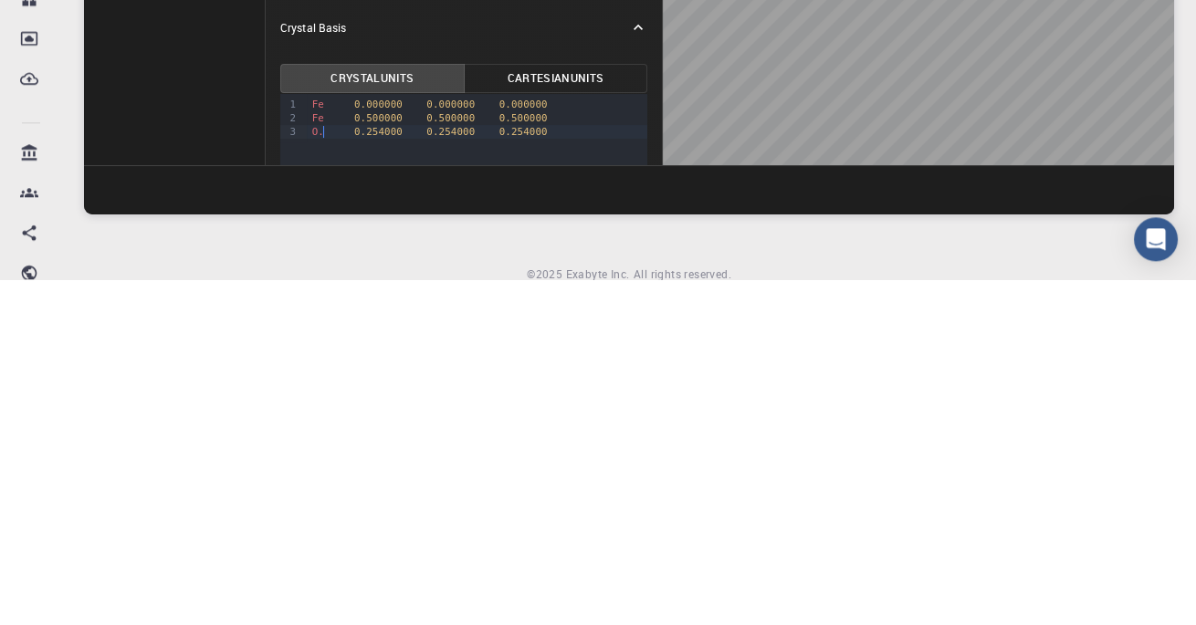
type input "3.8669997952417843"
type input "3.8669998461227024"
type input "3.867"
type input "59.9999986836772"
type input "59.999998248423154"
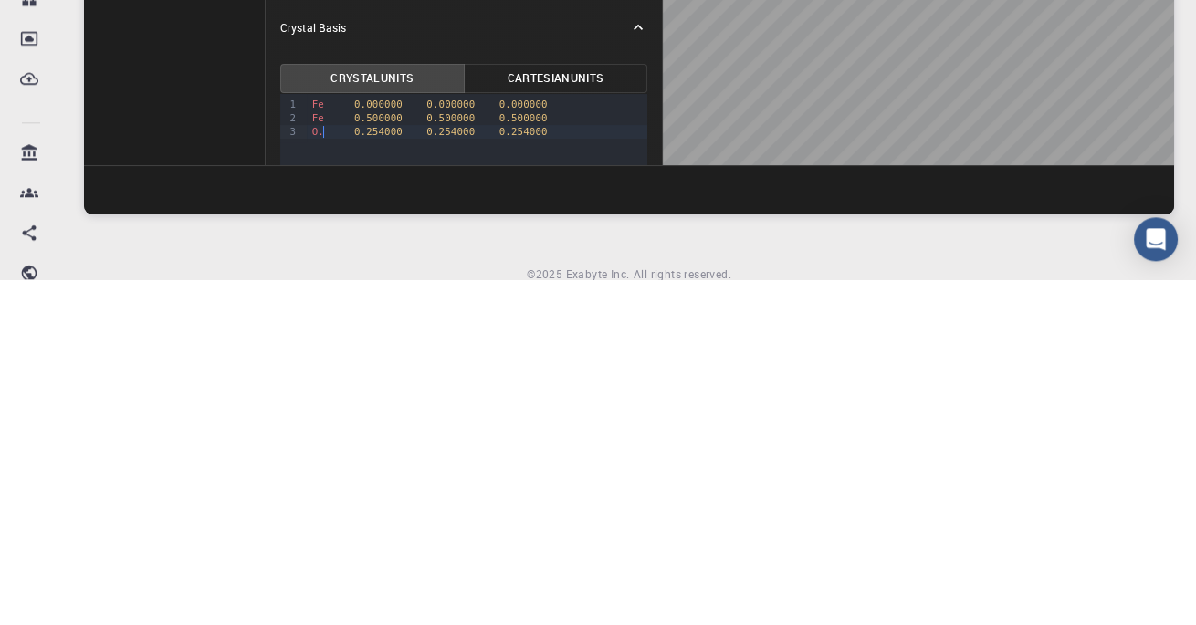
type input "59.99999432867027"
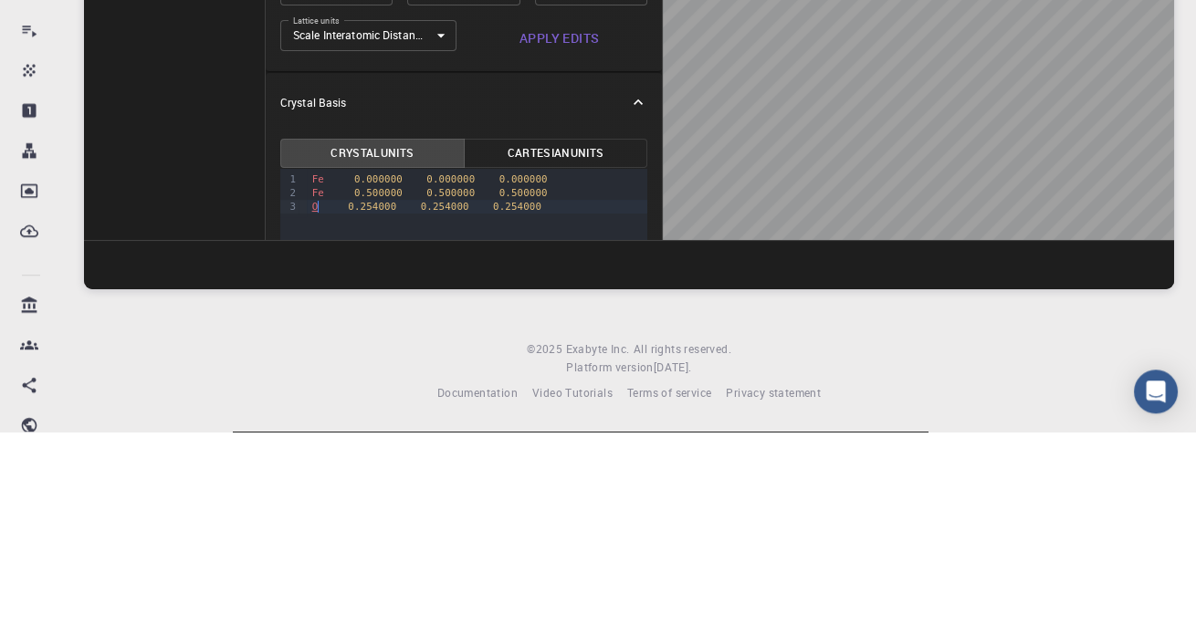
scroll to position [226, 0]
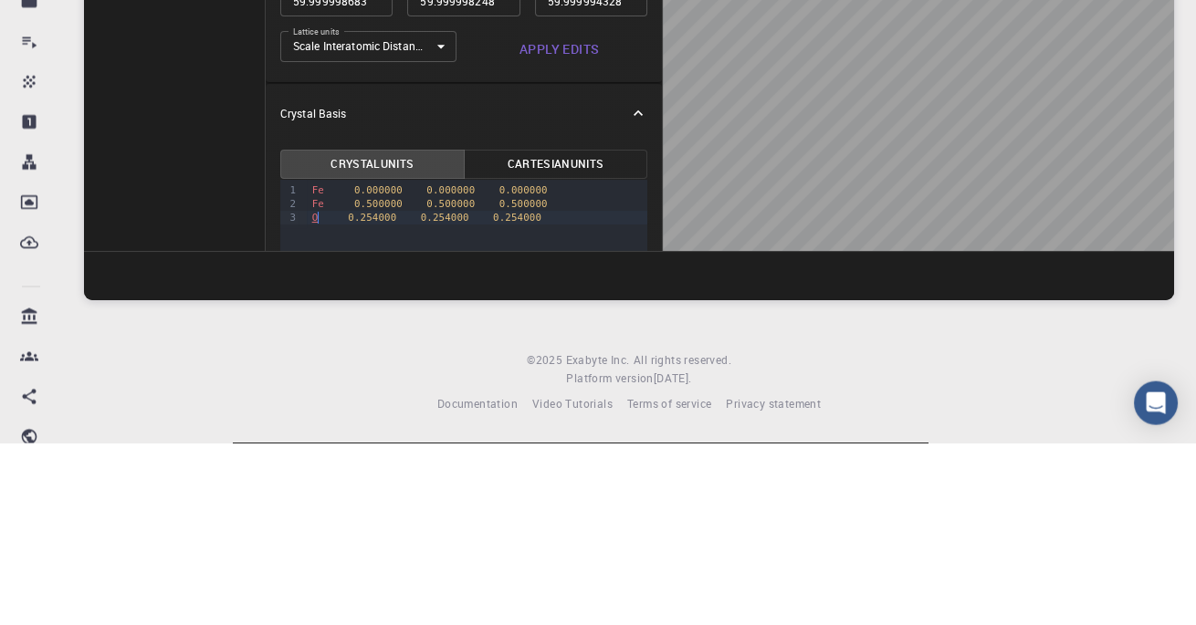
click at [339, 394] on div "O 0.254000 0.254000 0.254000" at bounding box center [477, 401] width 341 height 14
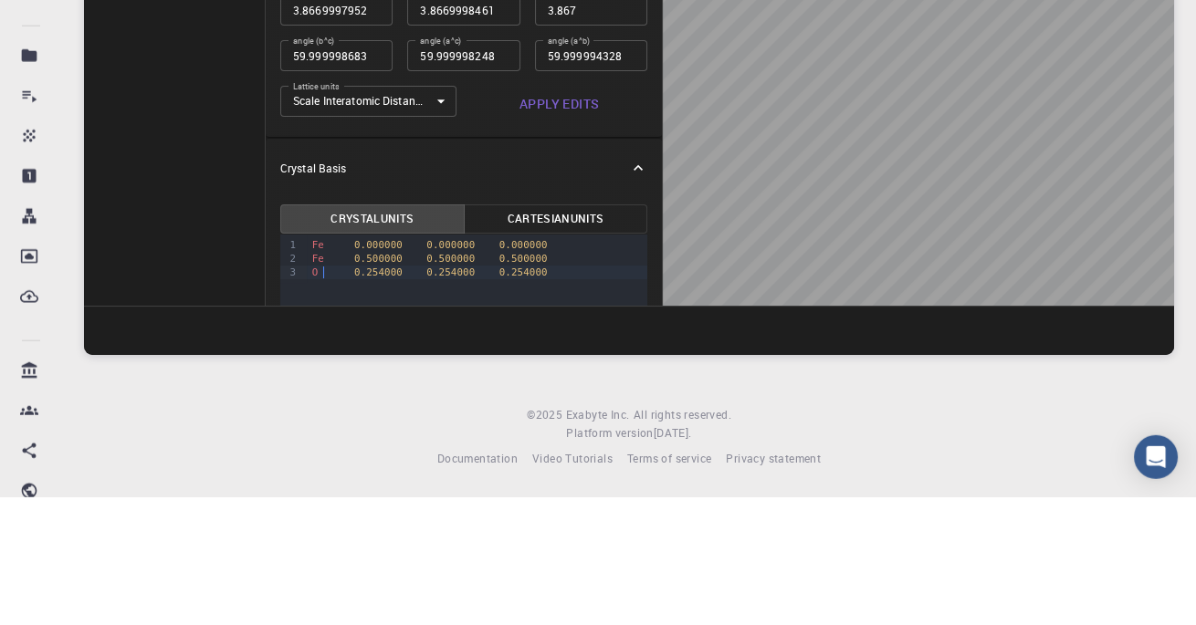
click at [612, 394] on div "O 0.254000 0.254000 0.254000" at bounding box center [477, 401] width 341 height 14
click at [583, 214] on button "Apply Edits" at bounding box center [559, 232] width 176 height 37
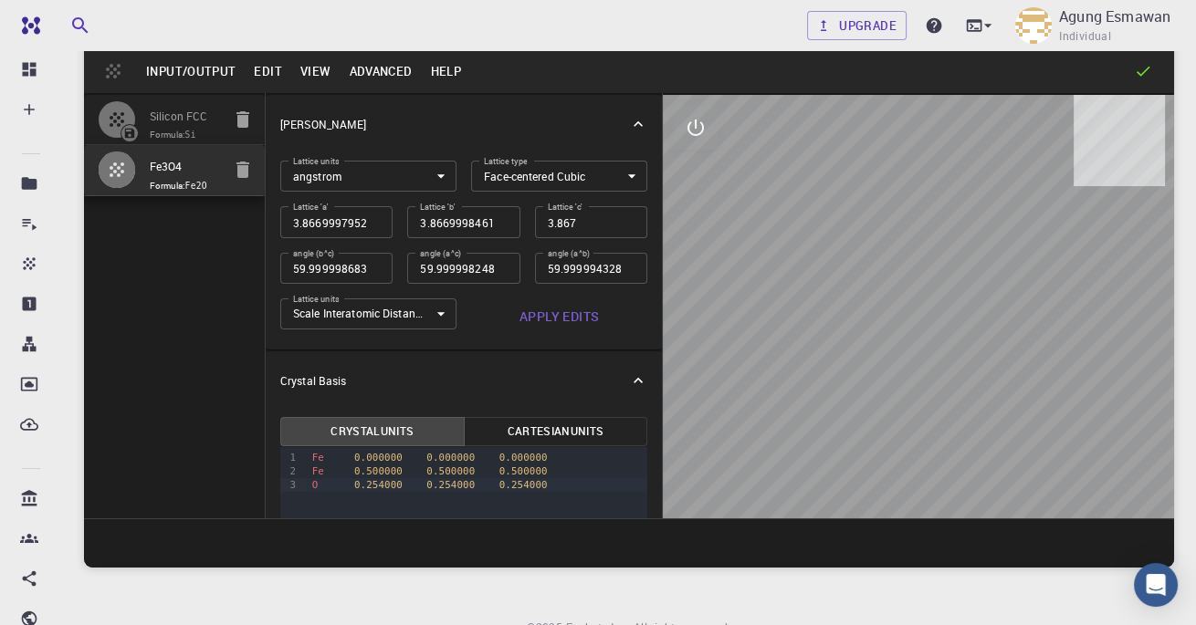
scroll to position [77, 0]
